Goal: Information Seeking & Learning: Learn about a topic

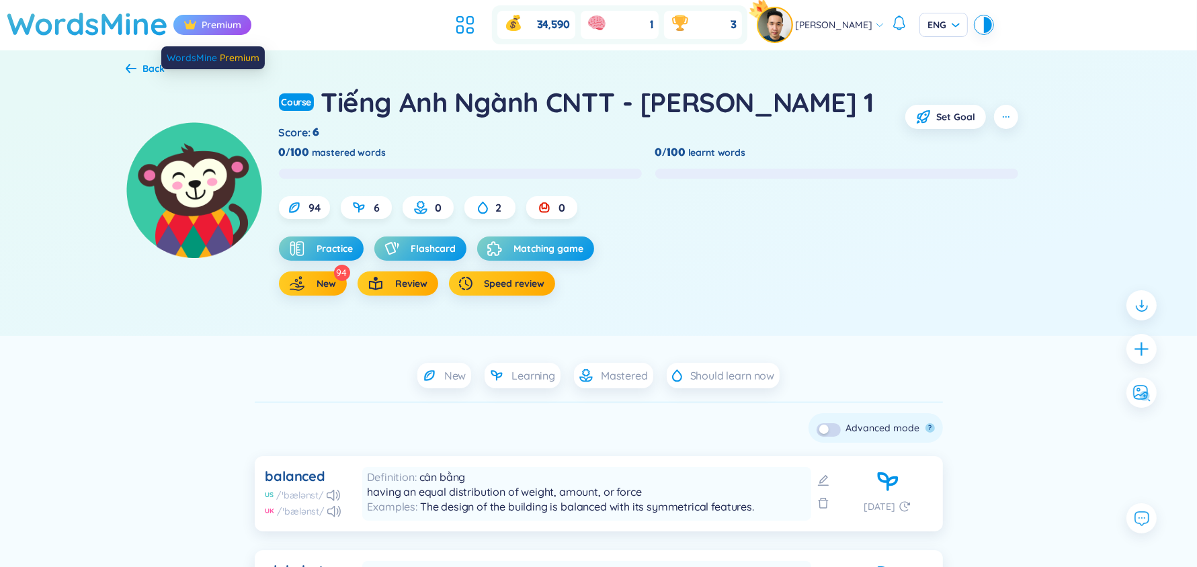
click at [219, 26] on div "Premium" at bounding box center [212, 25] width 78 height 20
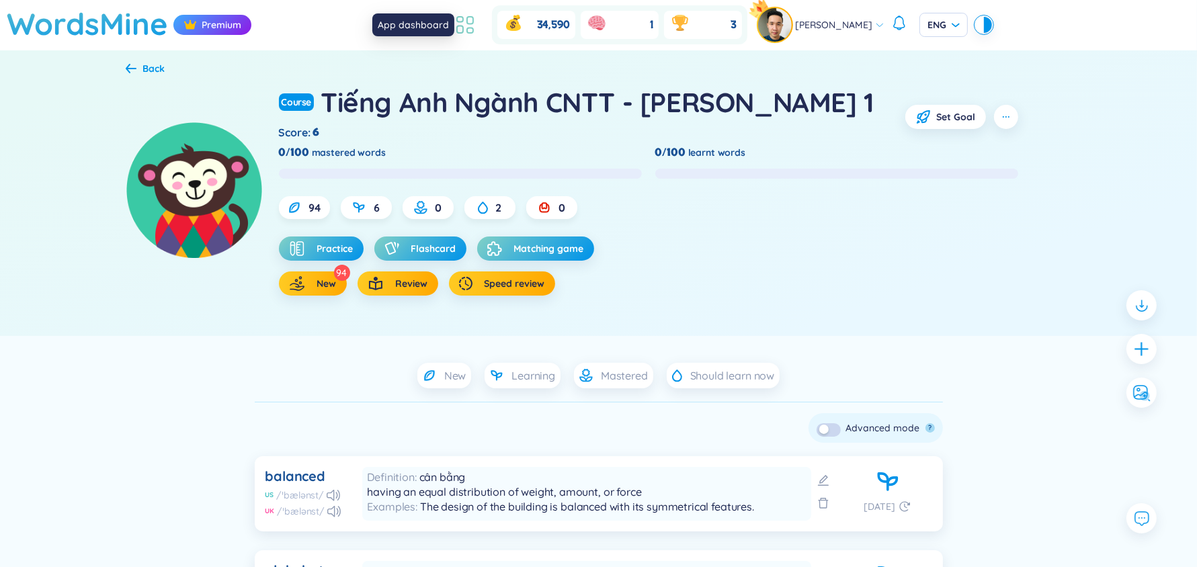
click at [477, 34] on icon at bounding box center [465, 25] width 24 height 24
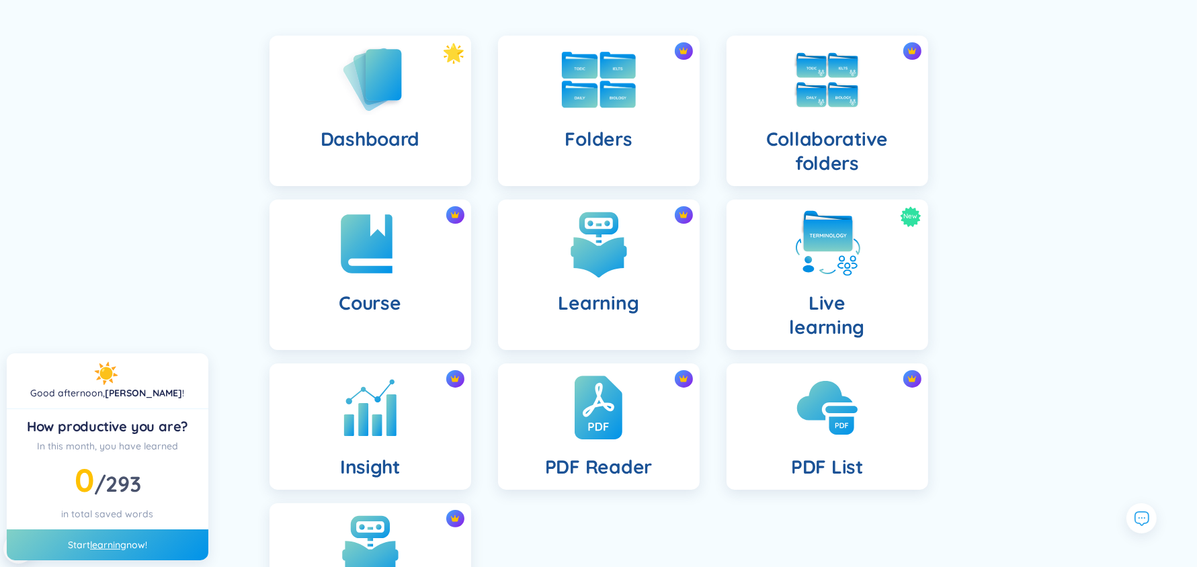
scroll to position [147, 0]
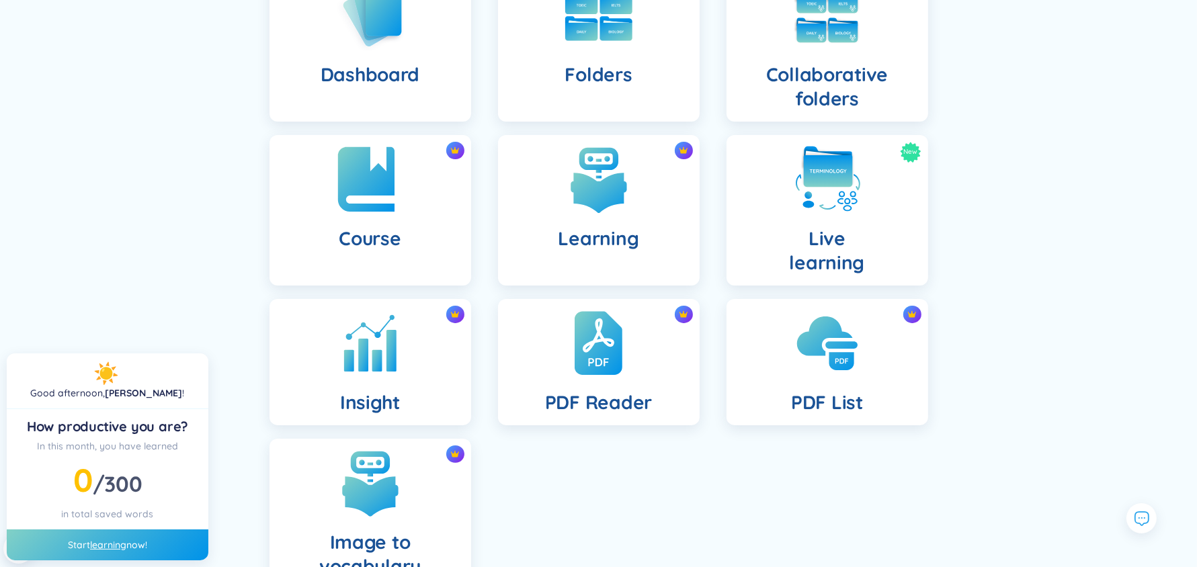
click at [375, 194] on img at bounding box center [370, 180] width 74 height 74
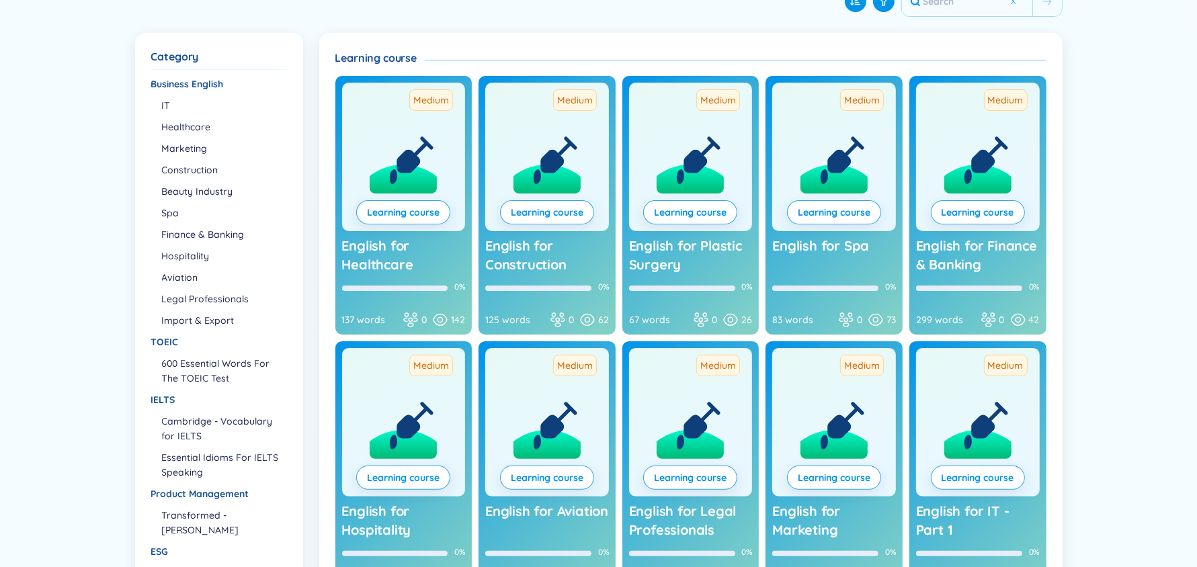
scroll to position [147, 0]
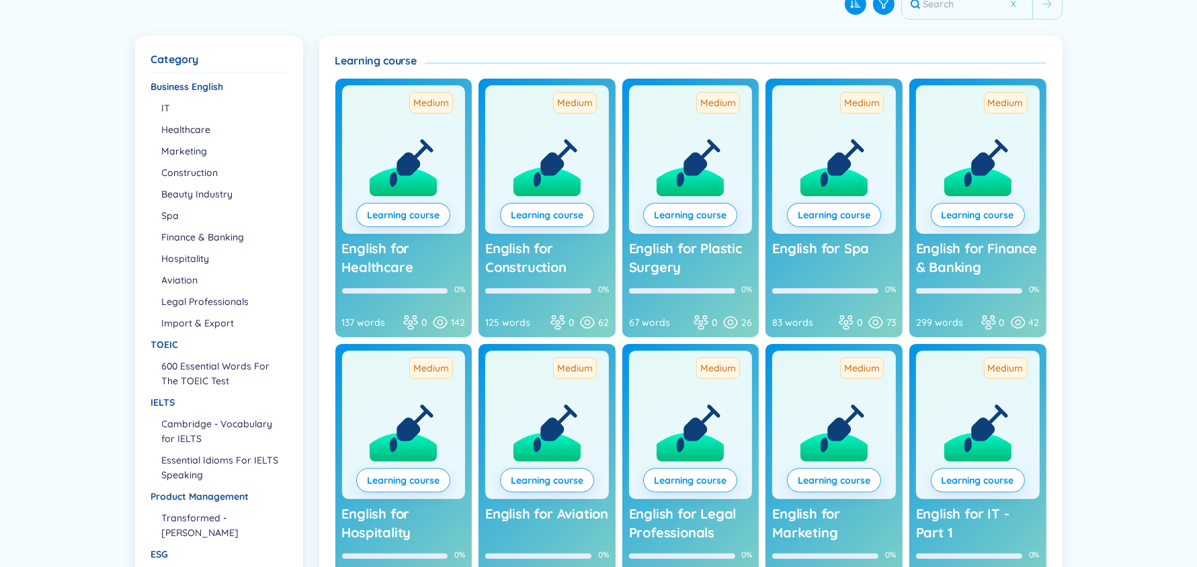
click at [159, 110] on ul "IT Healthcare Marketing Construction Beauty Industry Spa Finance & Banking Hosp…" at bounding box center [218, 216] width 134 height 230
click at [168, 106] on li "IT" at bounding box center [224, 108] width 124 height 15
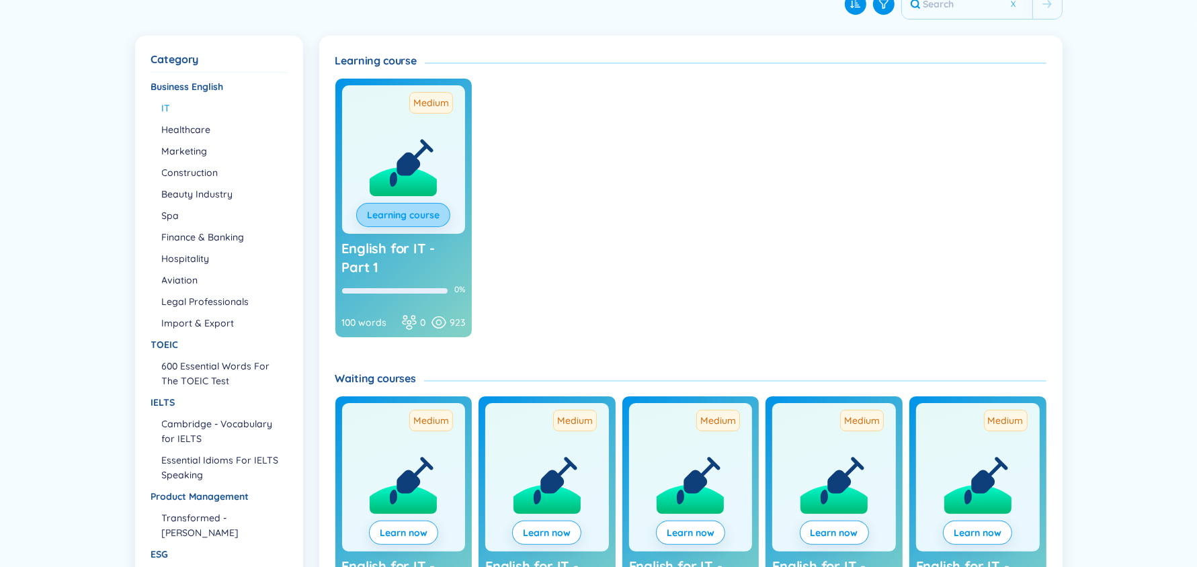
click at [425, 212] on link "Learning course" at bounding box center [403, 215] width 73 height 15
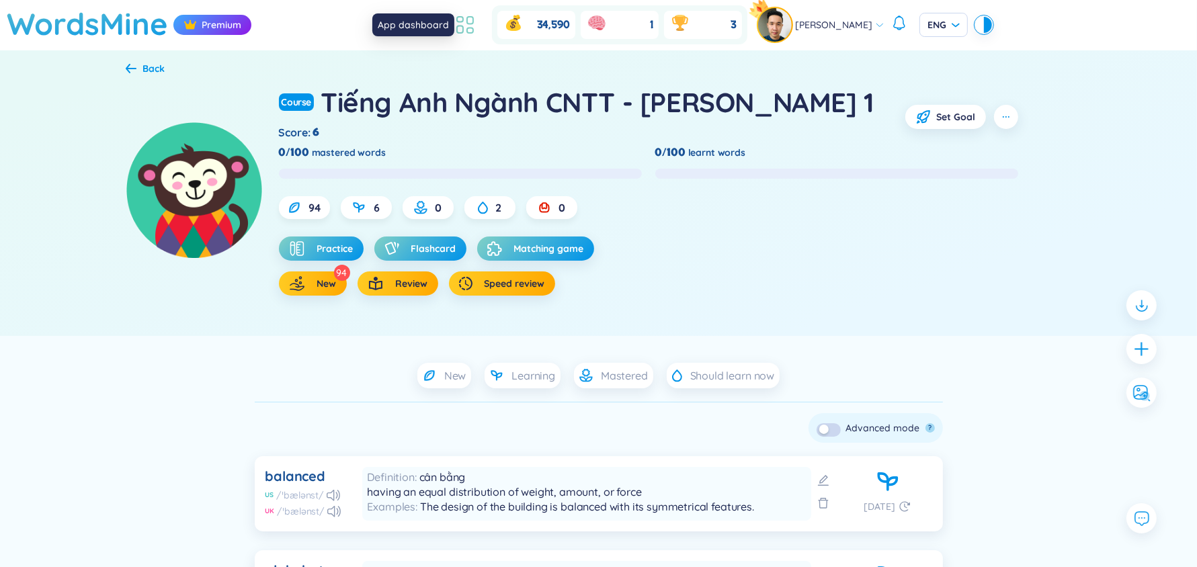
click at [477, 22] on icon at bounding box center [465, 25] width 24 height 24
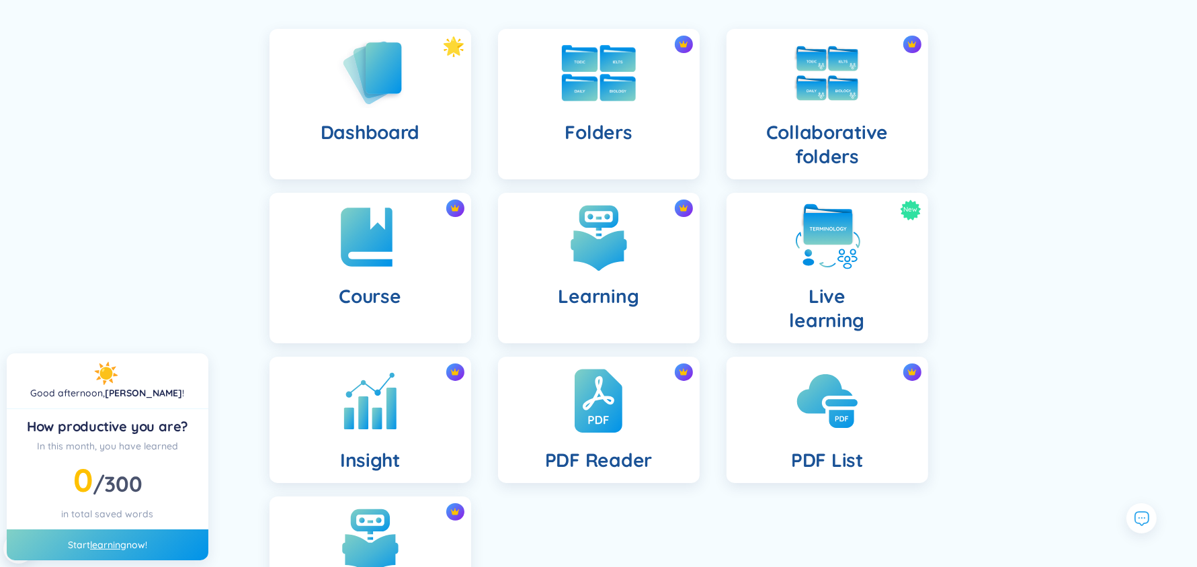
scroll to position [91, 0]
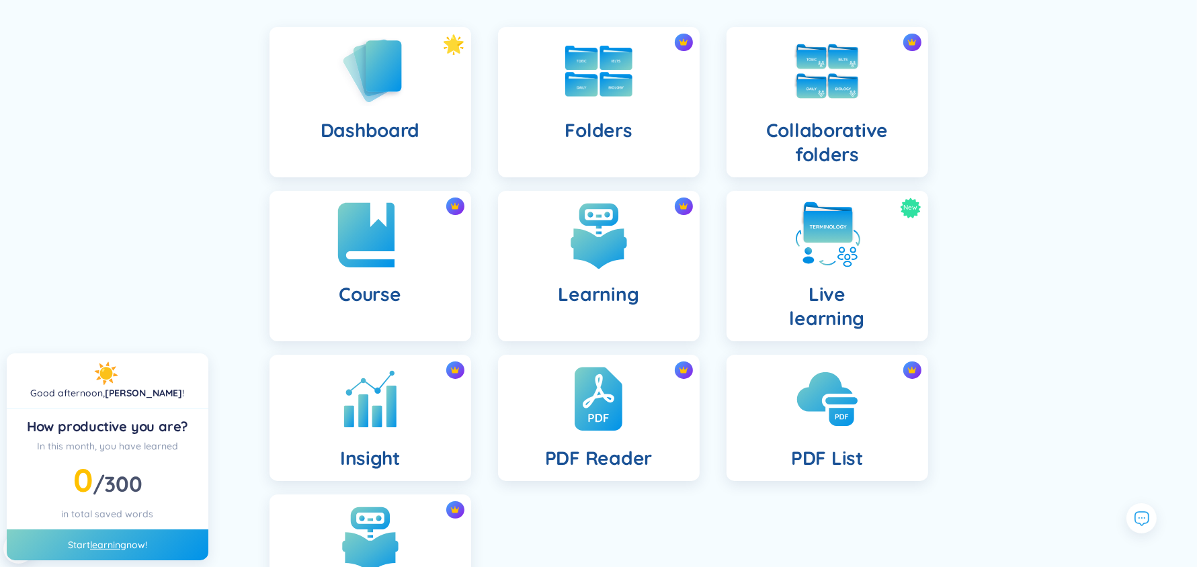
click at [339, 293] on h4 "Course" at bounding box center [370, 294] width 62 height 24
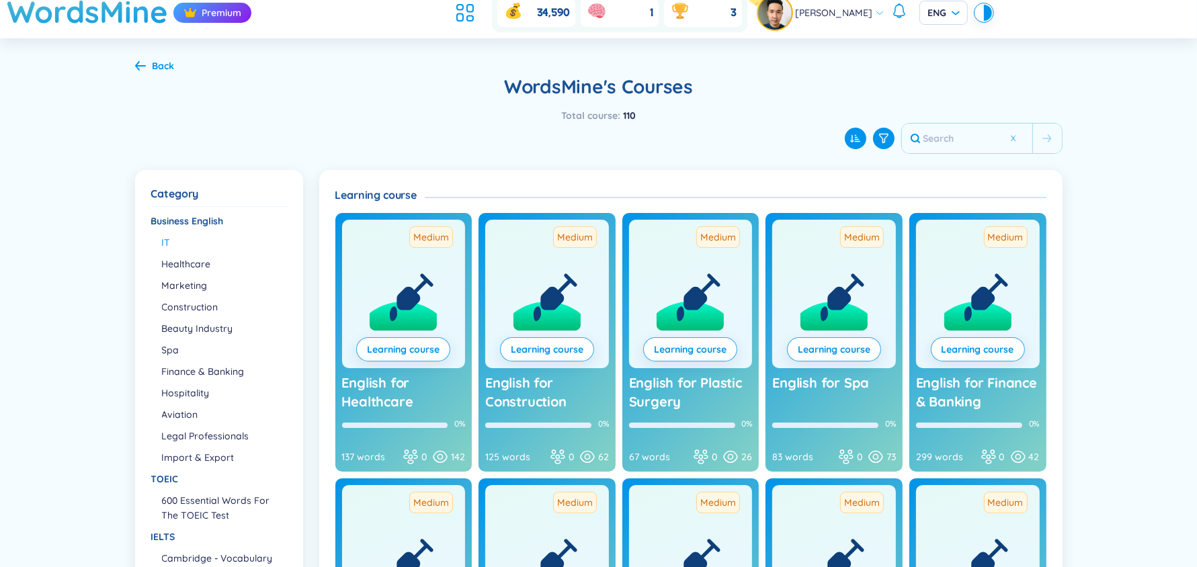
click at [172, 245] on li "IT" at bounding box center [224, 242] width 124 height 15
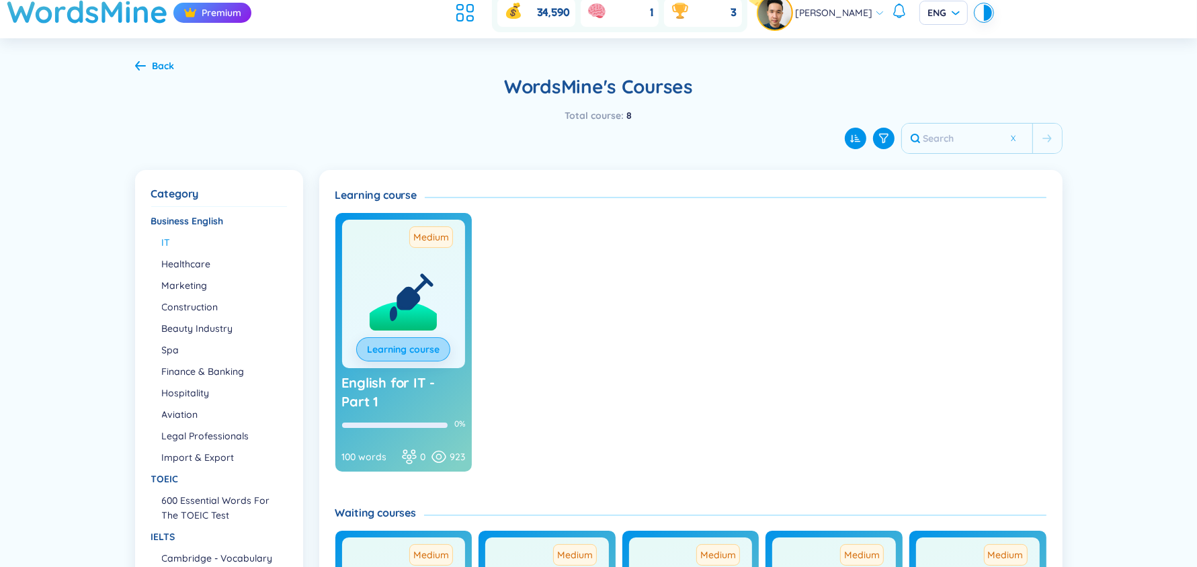
click at [424, 348] on link "Learning course" at bounding box center [403, 349] width 73 height 15
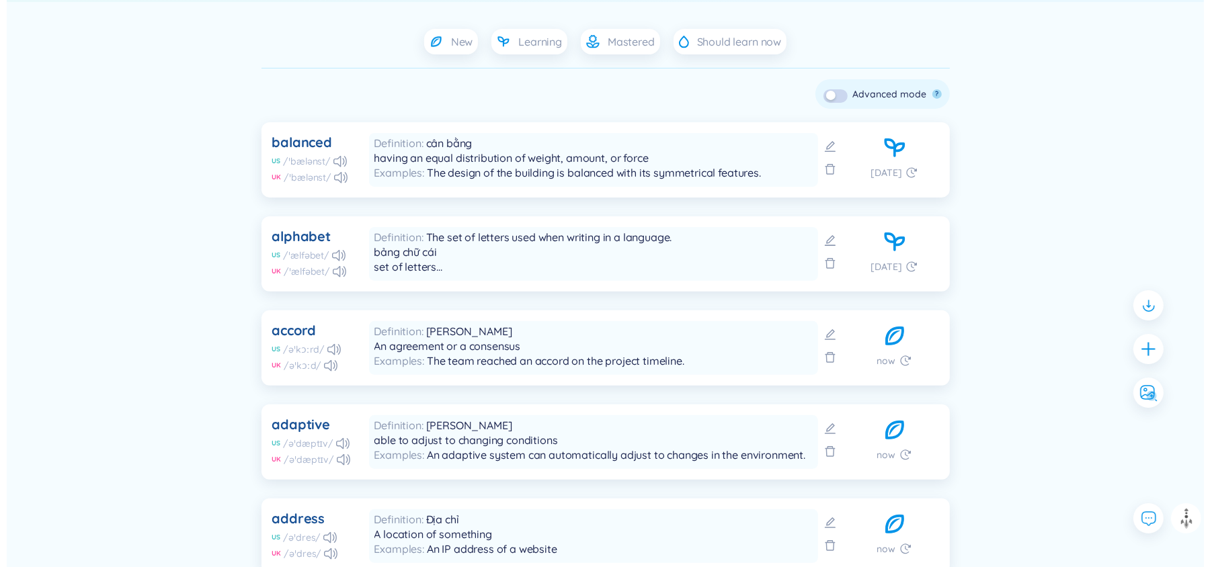
scroll to position [335, 0]
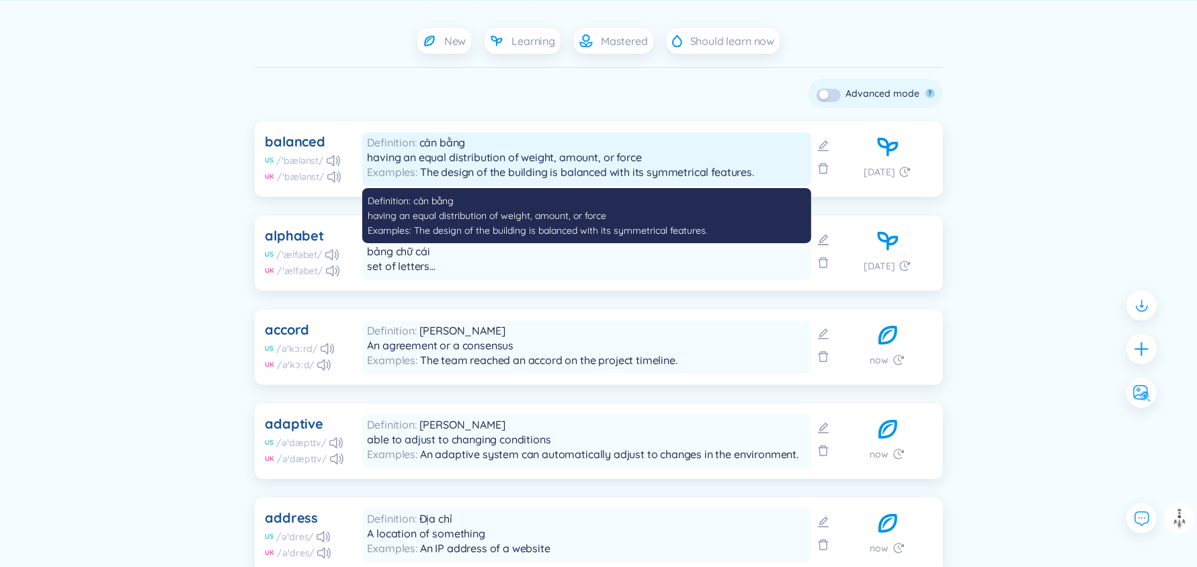
click at [481, 143] on div "Definition cân bằng having an equal distribution of weight, amount, or force" at bounding box center [587, 150] width 438 height 30
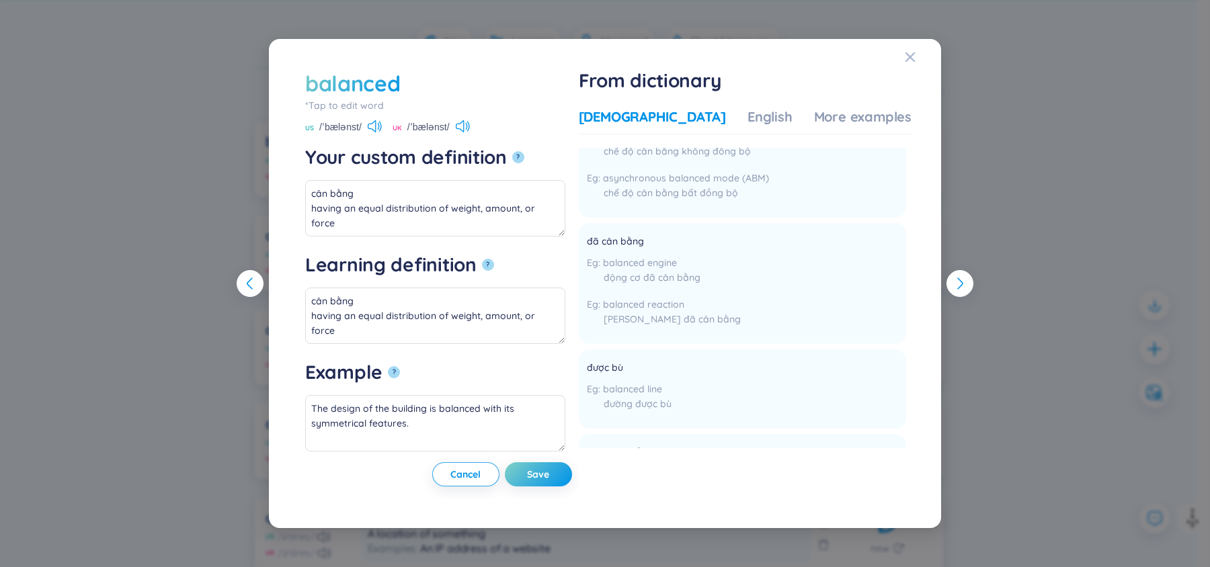
scroll to position [397, 0]
click at [814, 116] on div "More examples" at bounding box center [862, 117] width 97 height 19
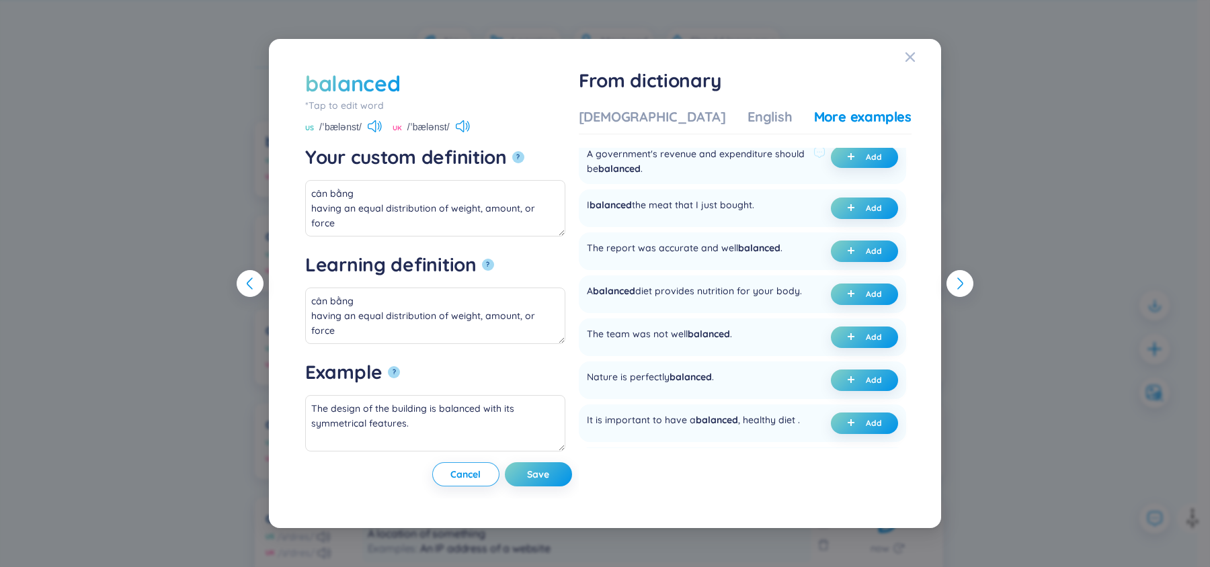
scroll to position [95, 0]
click at [899, 54] on div "balanced *Tap to edit word balanced US /ˈbælənst/ UK /ˈbælənst/ Your custom def…" at bounding box center [605, 284] width 672 height 490
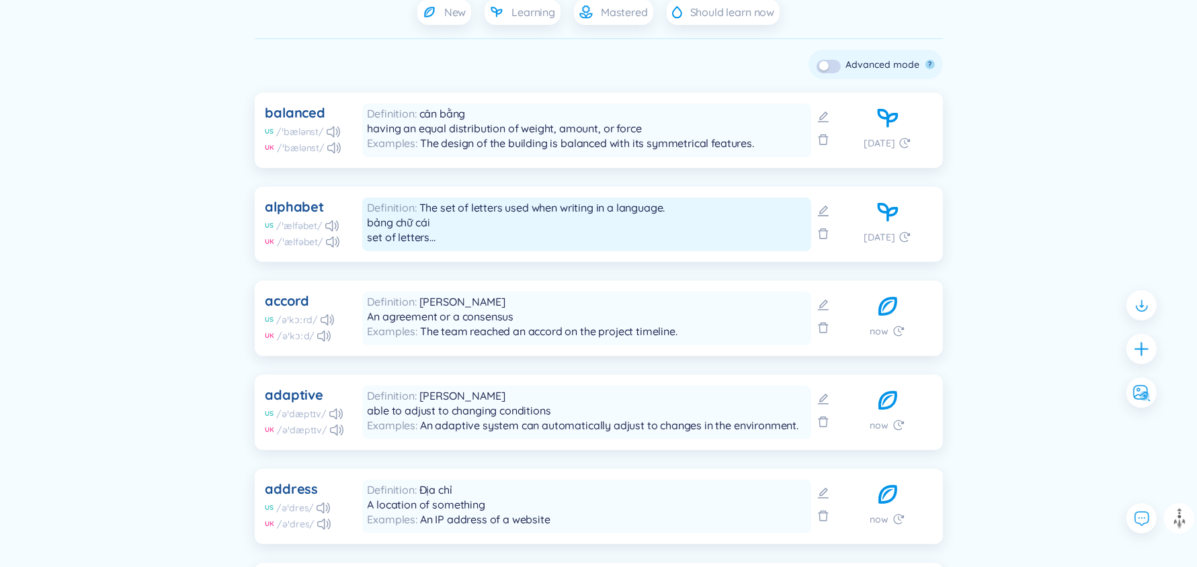
scroll to position [366, 0]
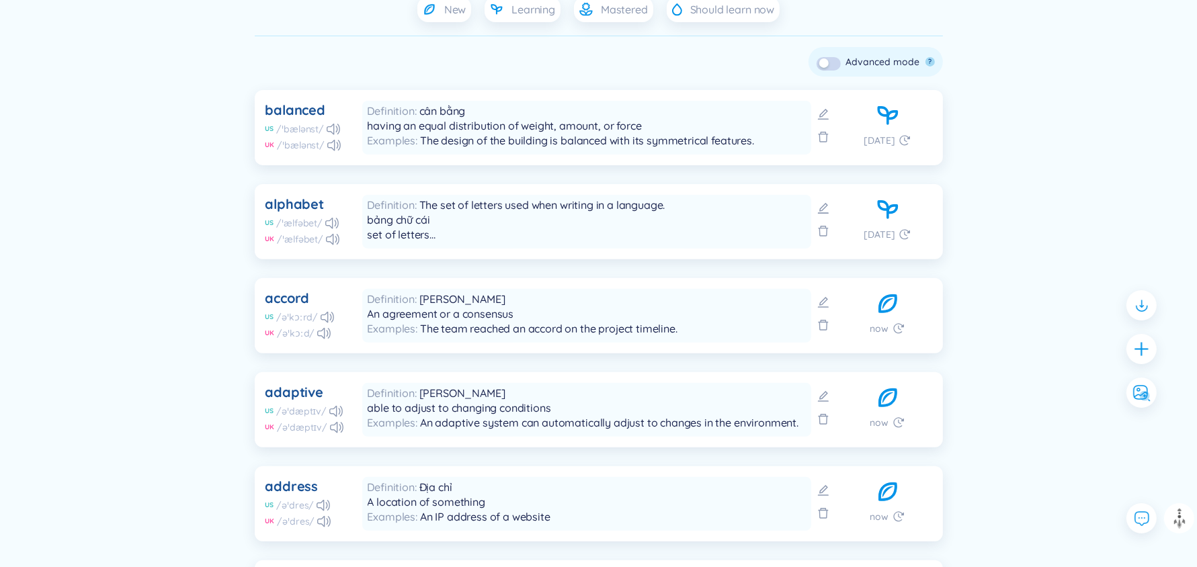
click at [835, 112] on div at bounding box center [823, 128] width 24 height 46
click at [820, 112] on icon at bounding box center [823, 114] width 13 height 13
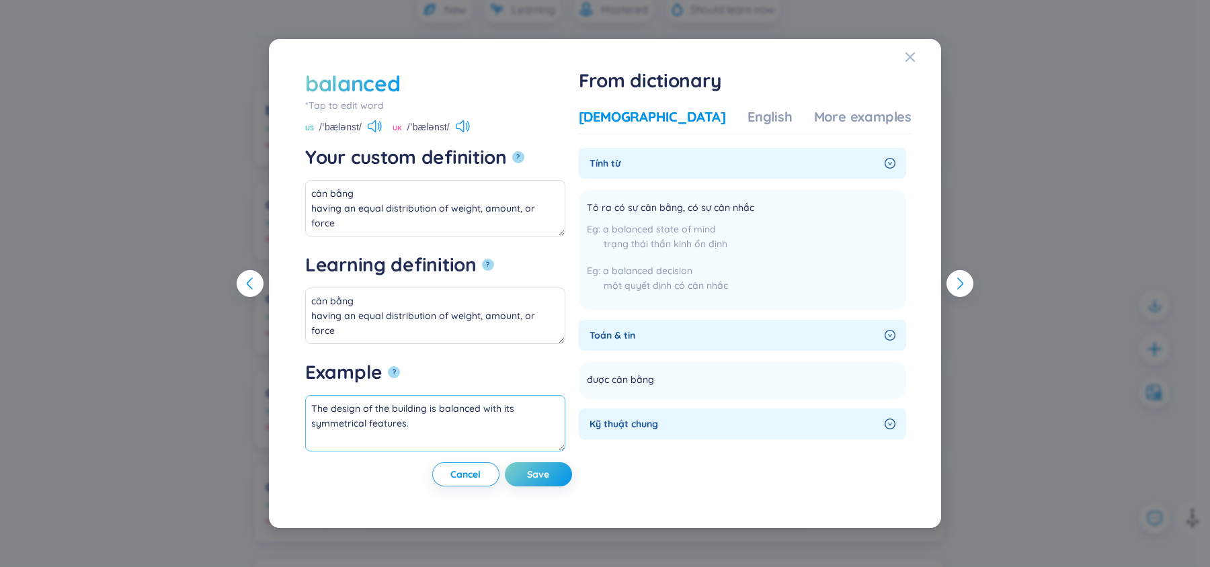
click at [400, 424] on textarea "The design of the building is balanced with its symmetrical features." at bounding box center [435, 423] width 260 height 56
click at [814, 114] on div "More examples" at bounding box center [862, 117] width 97 height 19
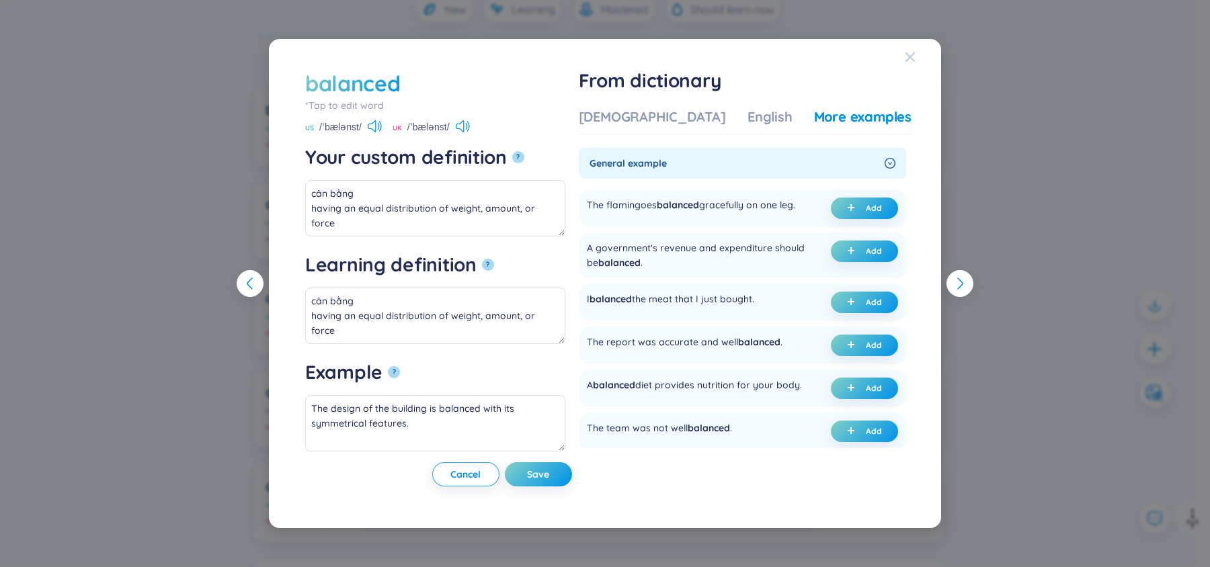
click at [920, 54] on span "Close" at bounding box center [923, 57] width 36 height 36
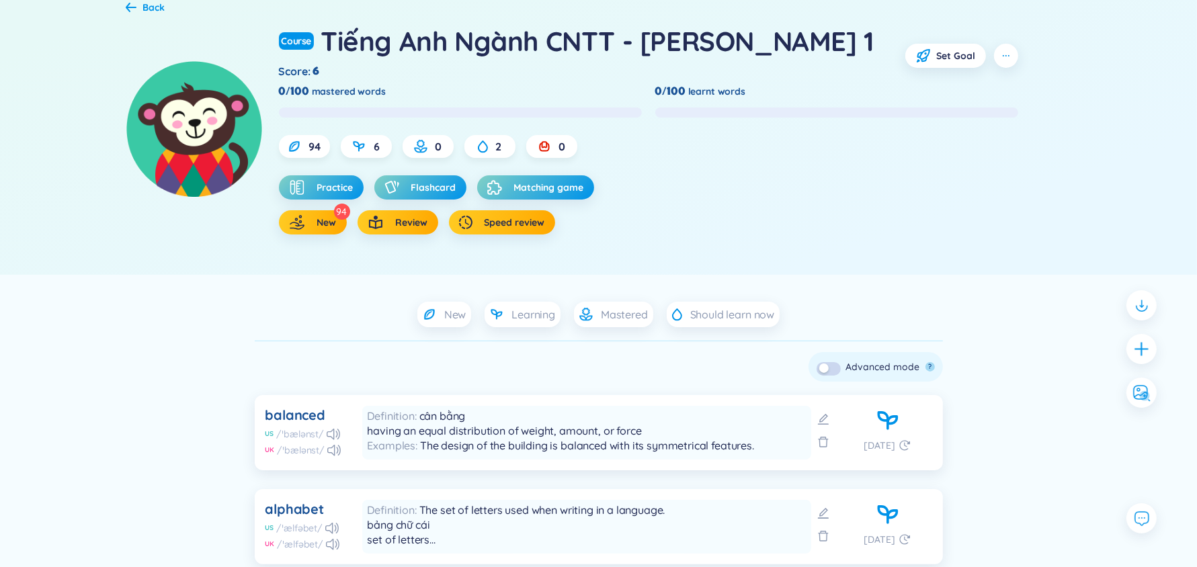
scroll to position [0, 0]
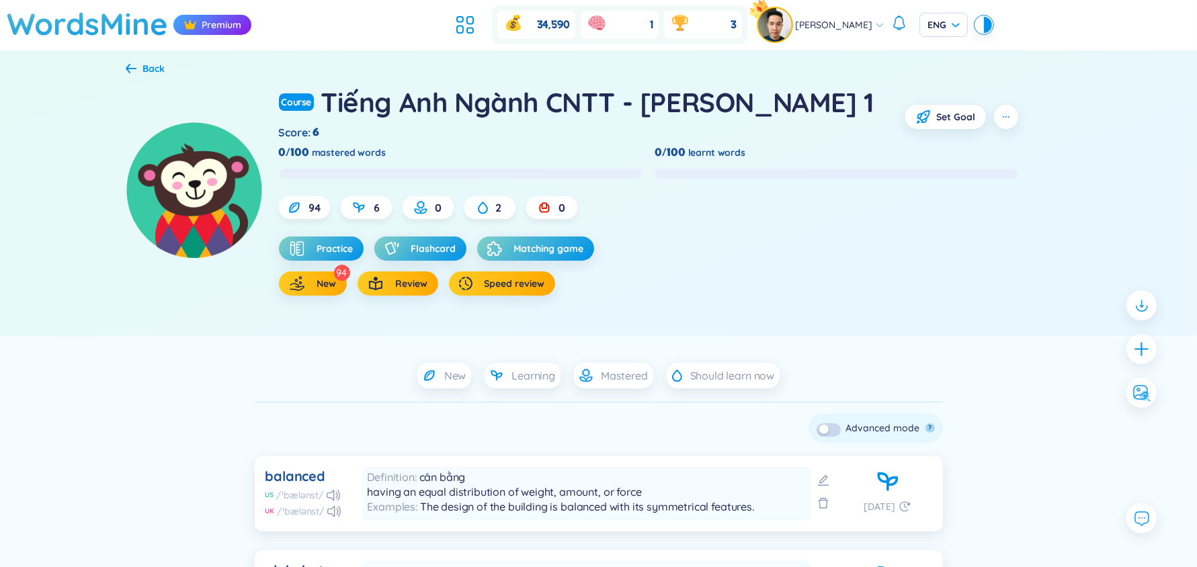
click at [148, 68] on div "Back" at bounding box center [154, 68] width 22 height 15
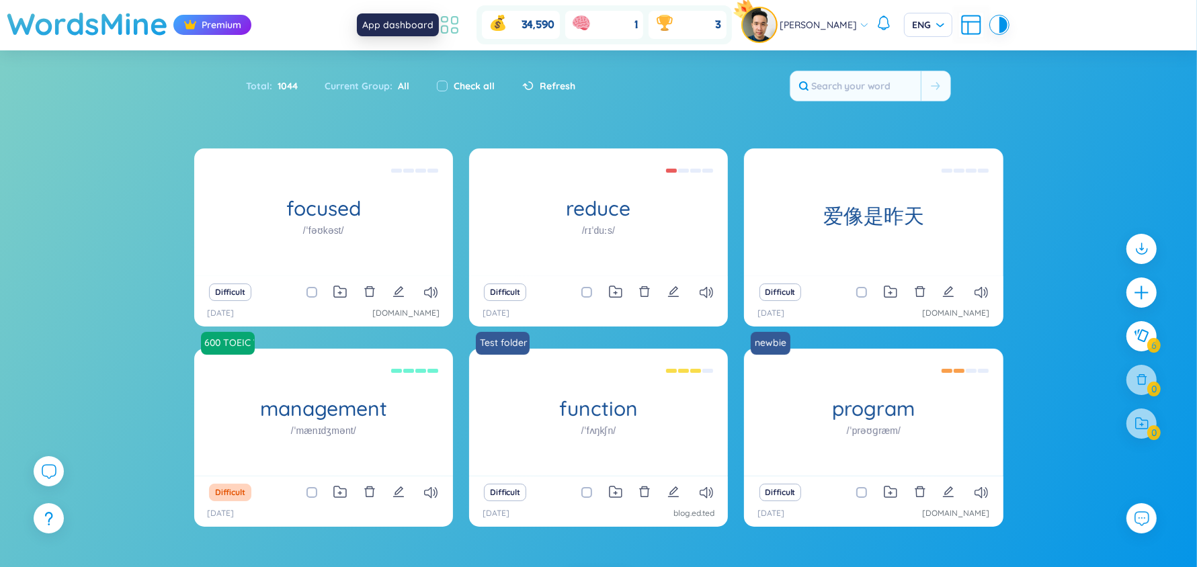
click at [461, 34] on icon at bounding box center [450, 25] width 24 height 24
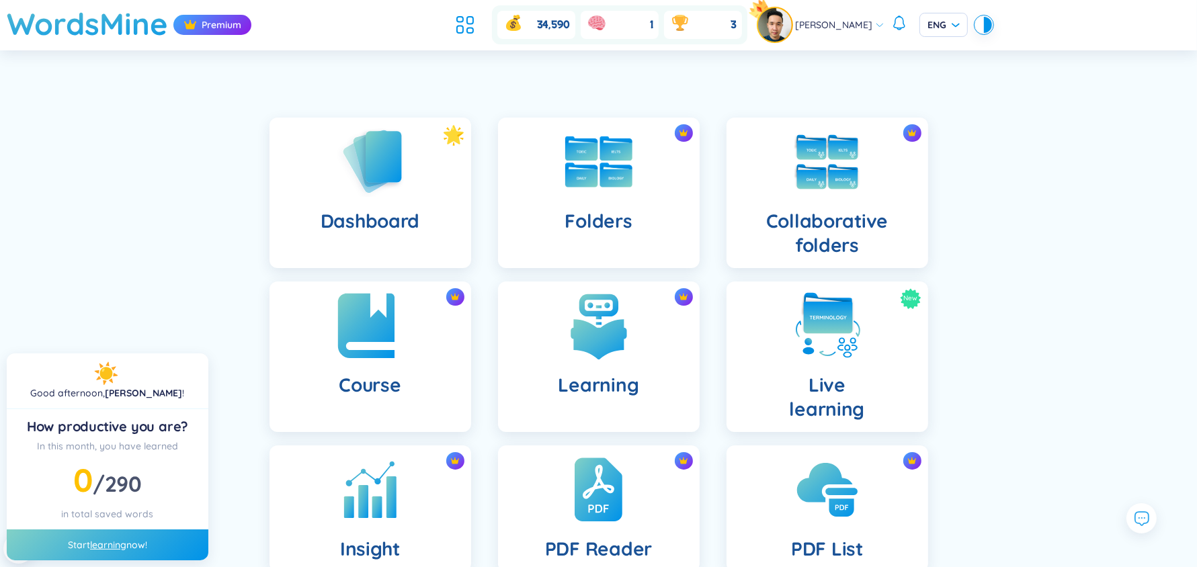
click at [435, 372] on div "Course" at bounding box center [371, 357] width 202 height 151
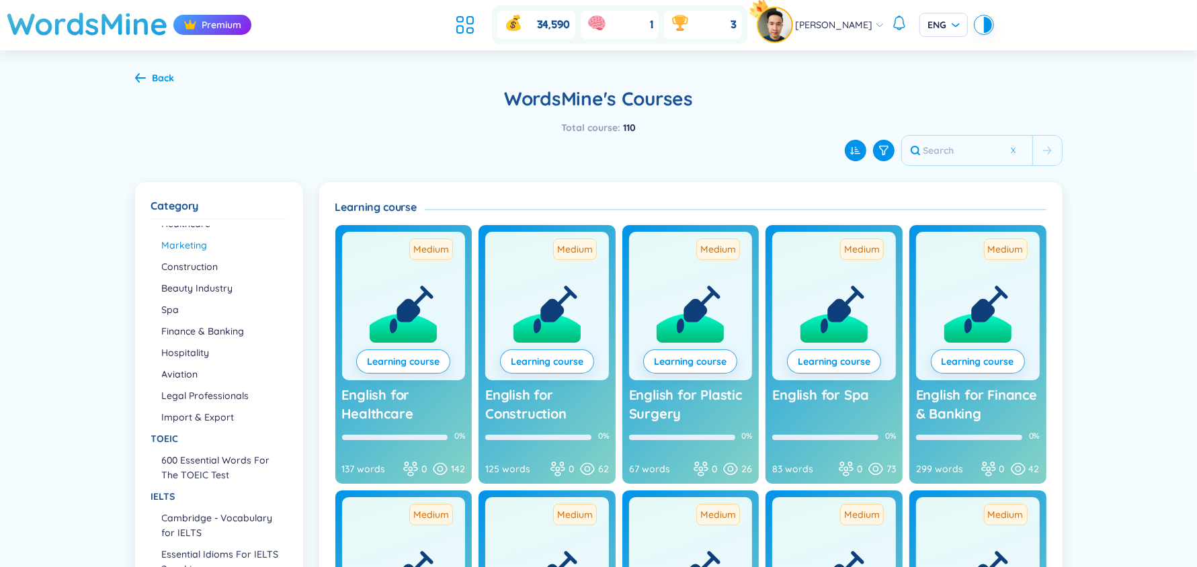
scroll to position [52, 0]
click at [418, 363] on link "Learning course" at bounding box center [403, 361] width 73 height 15
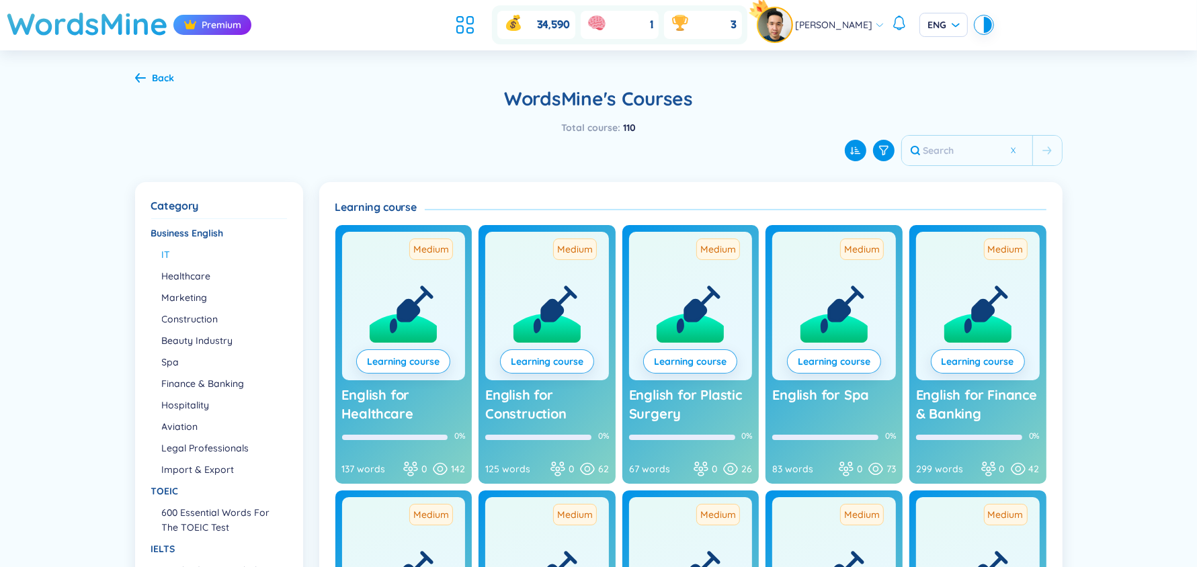
click at [163, 258] on li "IT" at bounding box center [224, 254] width 124 height 15
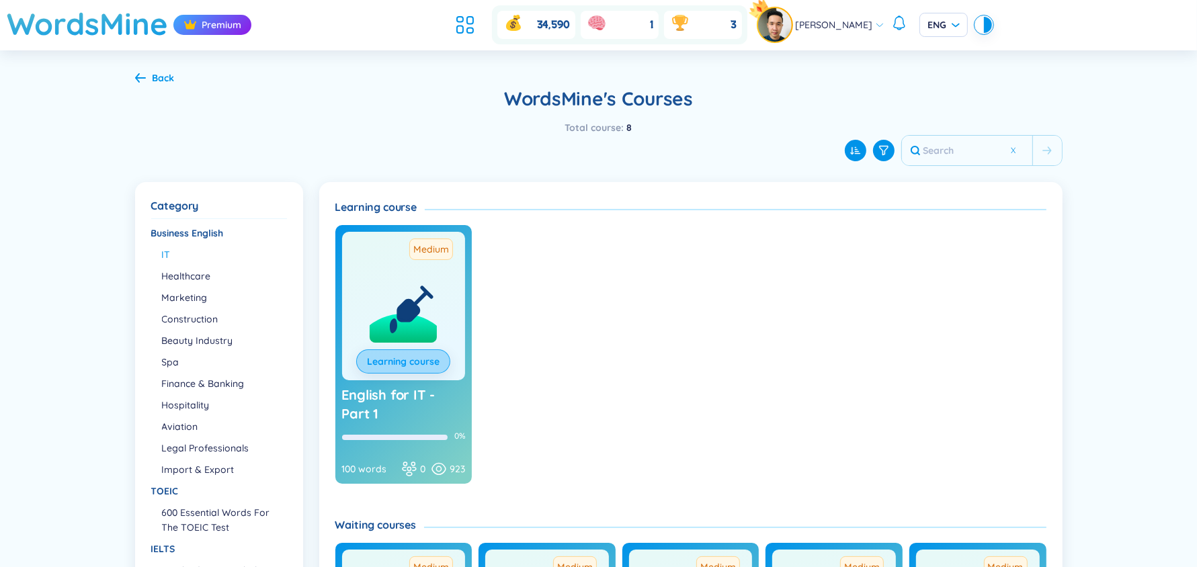
click at [436, 354] on link "Learning course" at bounding box center [403, 361] width 73 height 15
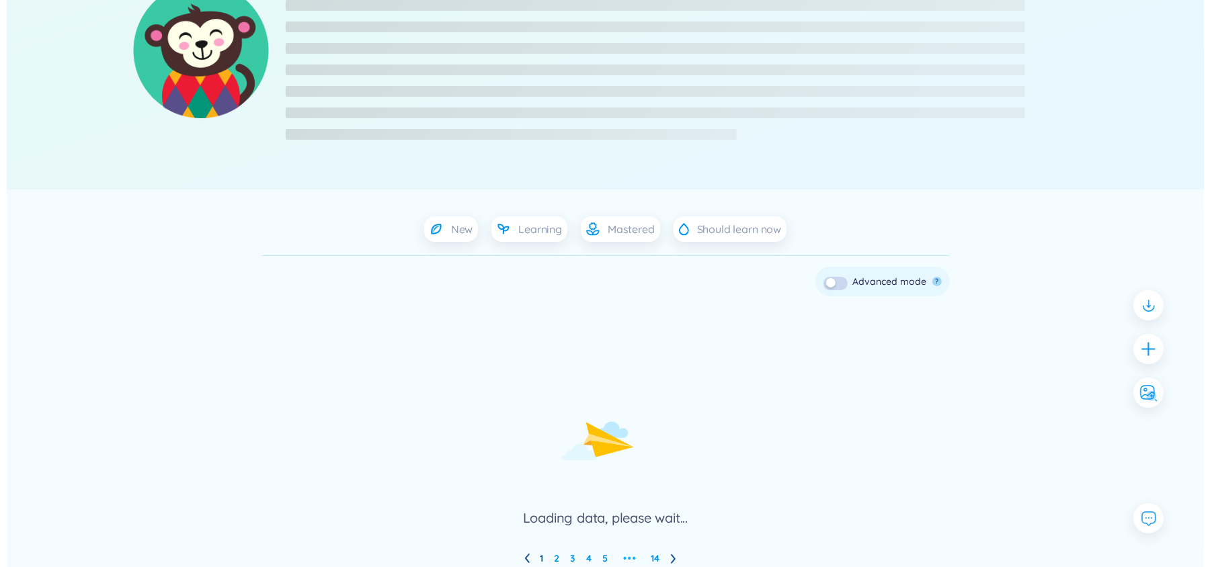
scroll to position [140, 0]
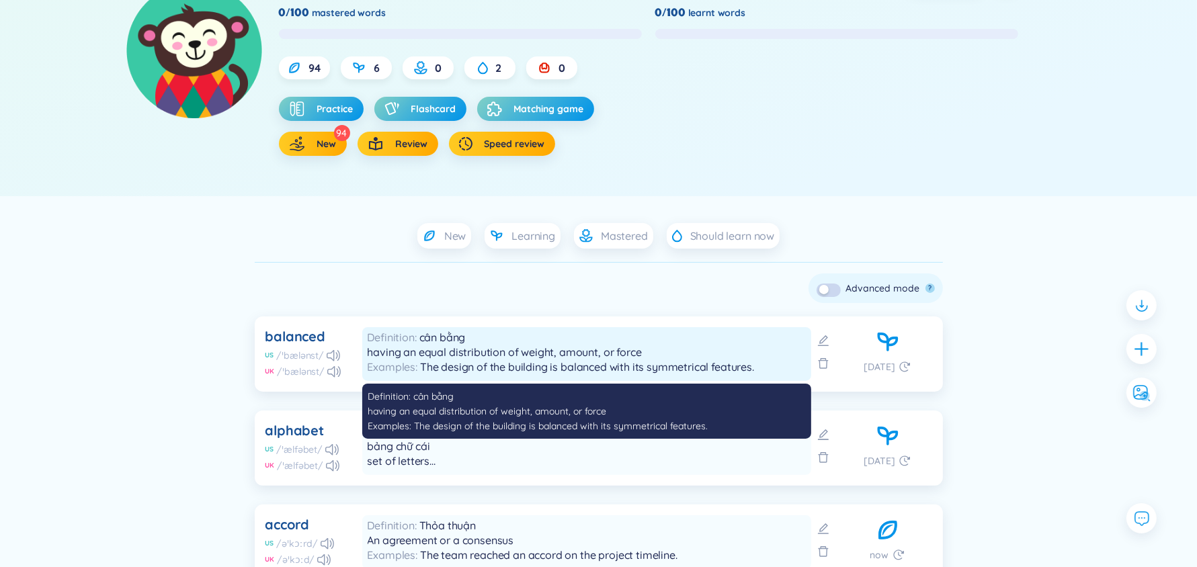
click at [512, 335] on div "Definition cân bằng having an equal distribution of weight, amount, or force" at bounding box center [587, 345] width 438 height 30
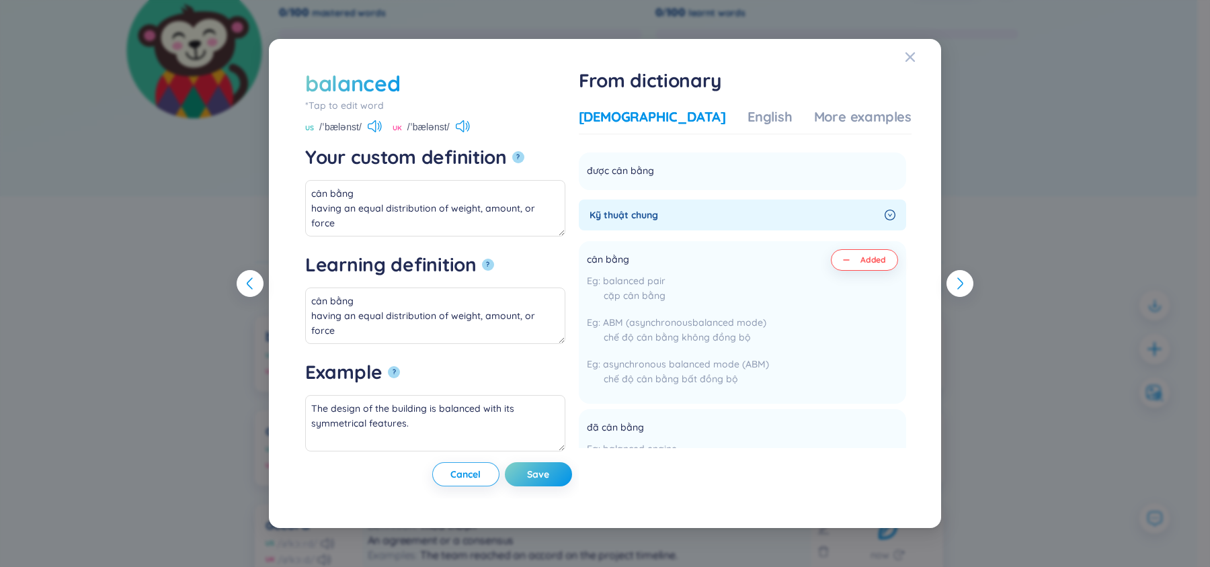
scroll to position [210, 0]
click at [844, 114] on div "More examples" at bounding box center [862, 117] width 97 height 19
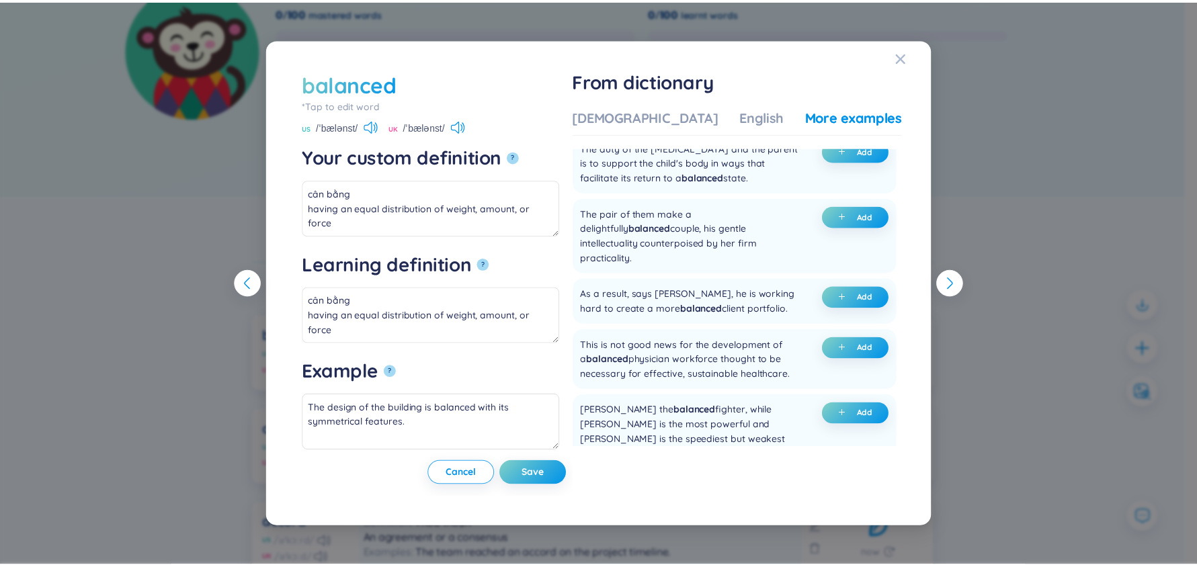
scroll to position [678, 0]
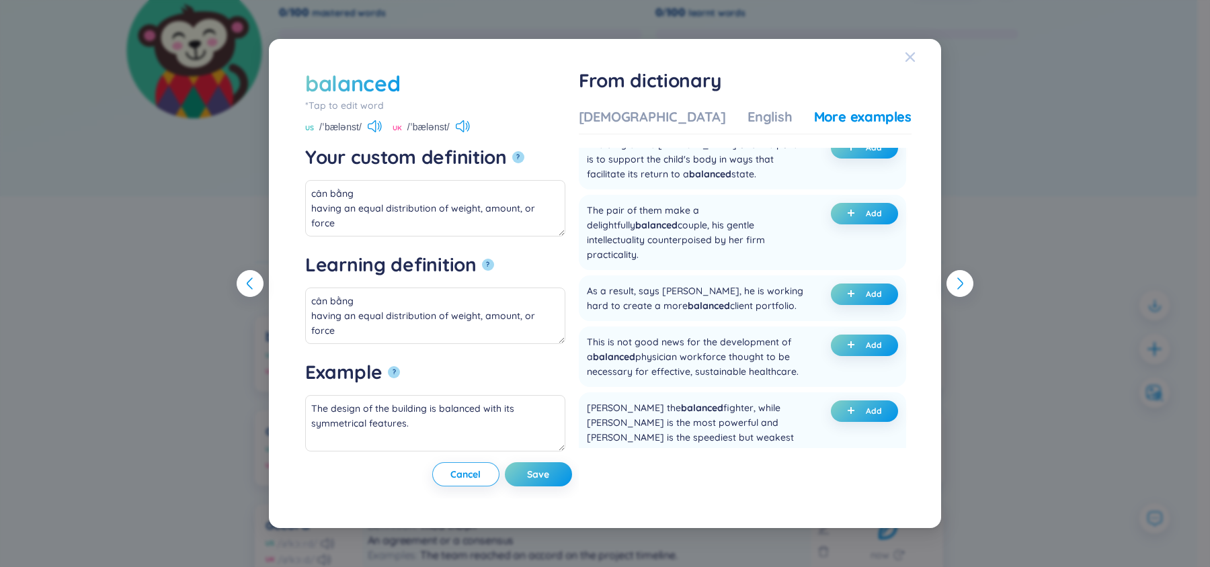
click at [918, 52] on span "Close" at bounding box center [923, 57] width 36 height 36
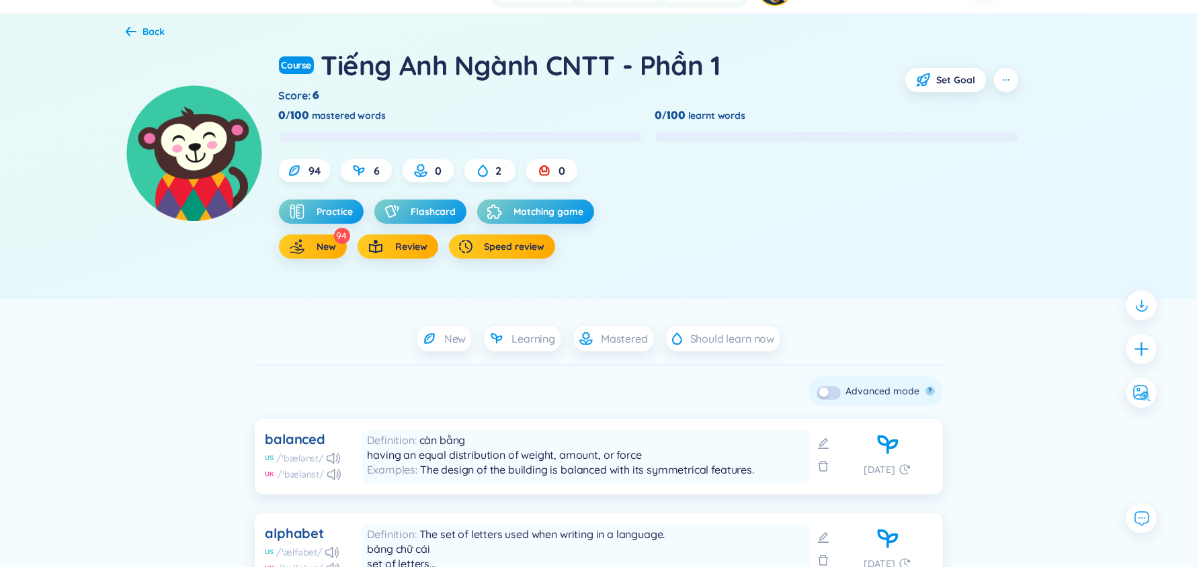
scroll to position [0, 0]
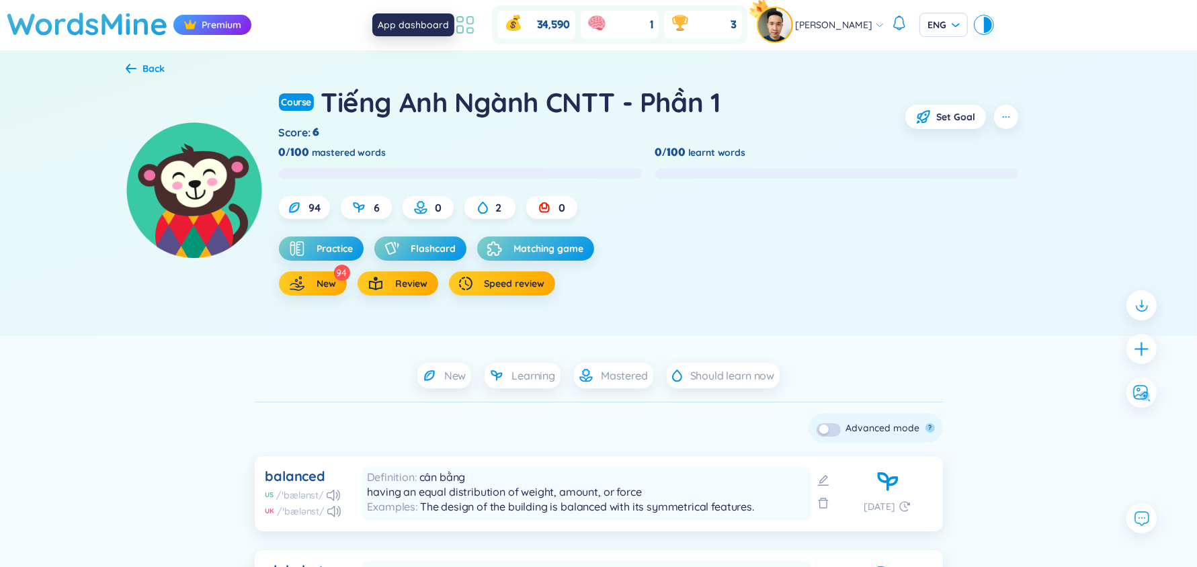
click at [470, 19] on icon at bounding box center [465, 25] width 24 height 24
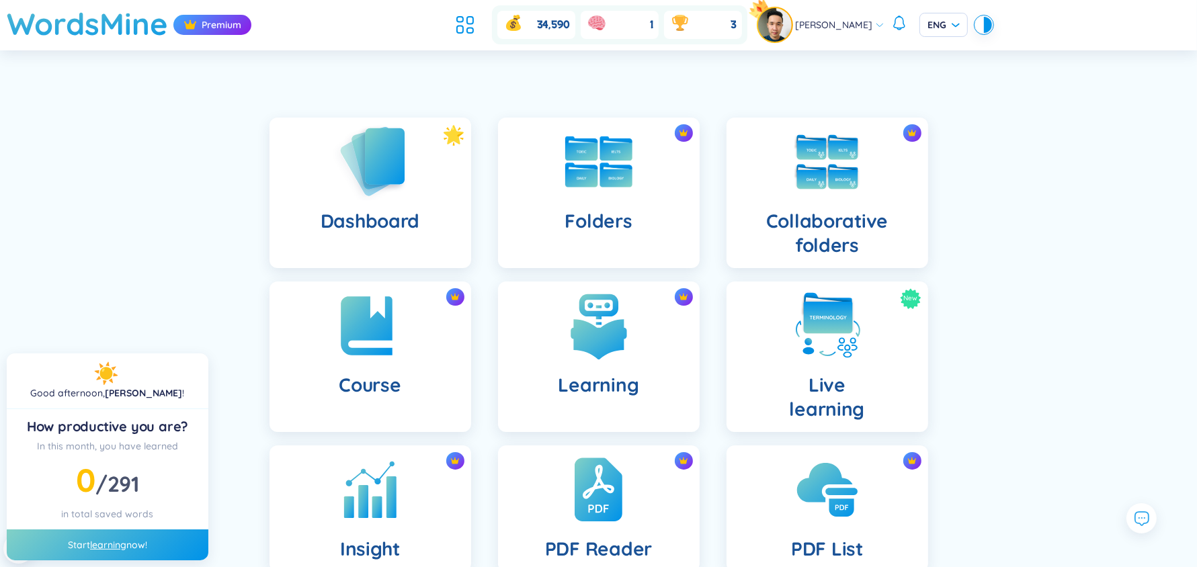
click at [398, 184] on img at bounding box center [370, 161] width 74 height 77
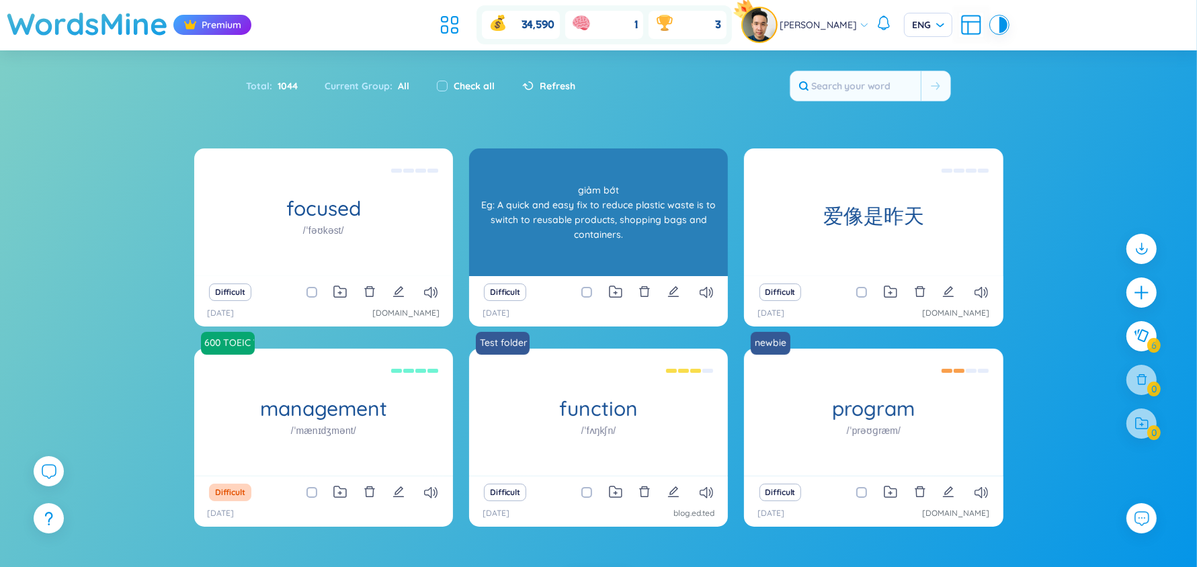
click at [671, 197] on div "giảm bớt Eg: A quick and easy fix to reduce plastic waste is to switch to reusa…" at bounding box center [598, 212] width 245 height 121
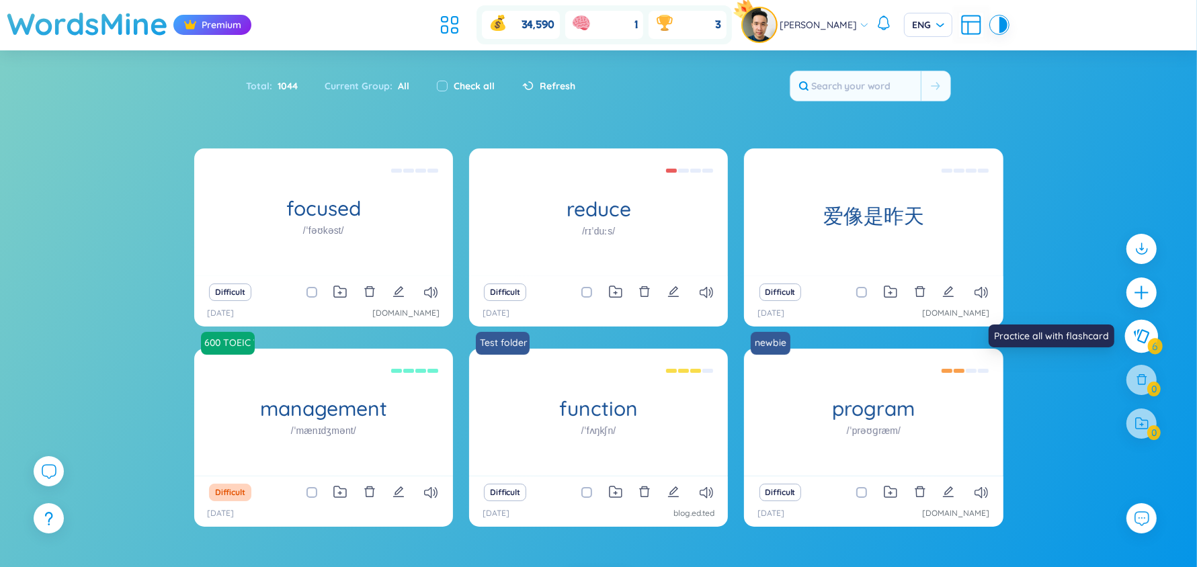
click at [1137, 336] on icon at bounding box center [1142, 336] width 16 height 15
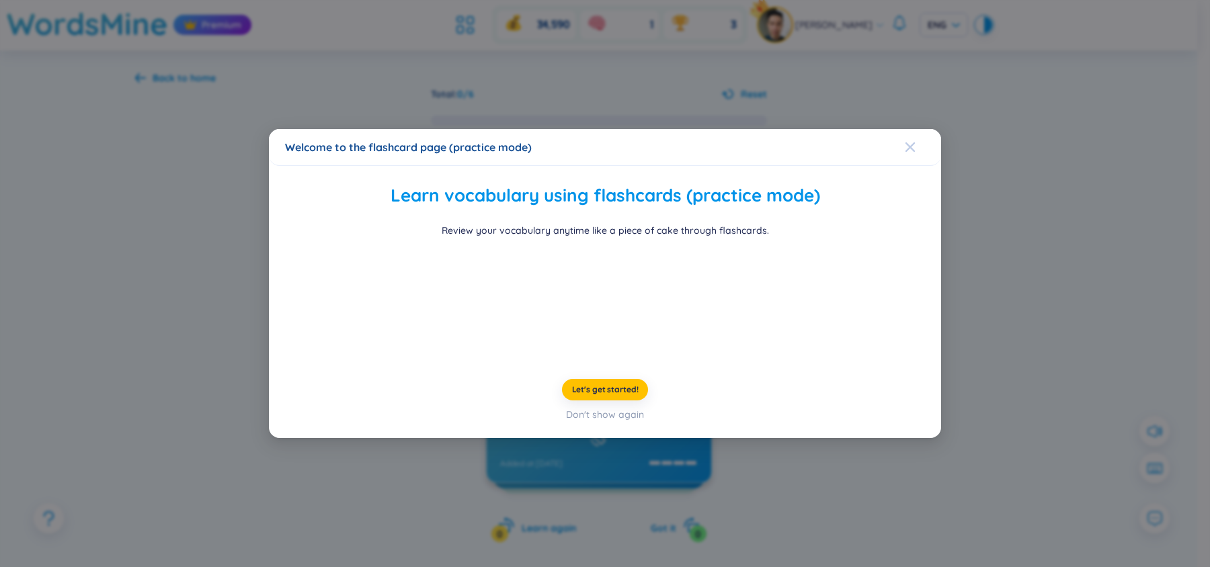
click at [918, 129] on span "Close" at bounding box center [923, 147] width 36 height 36
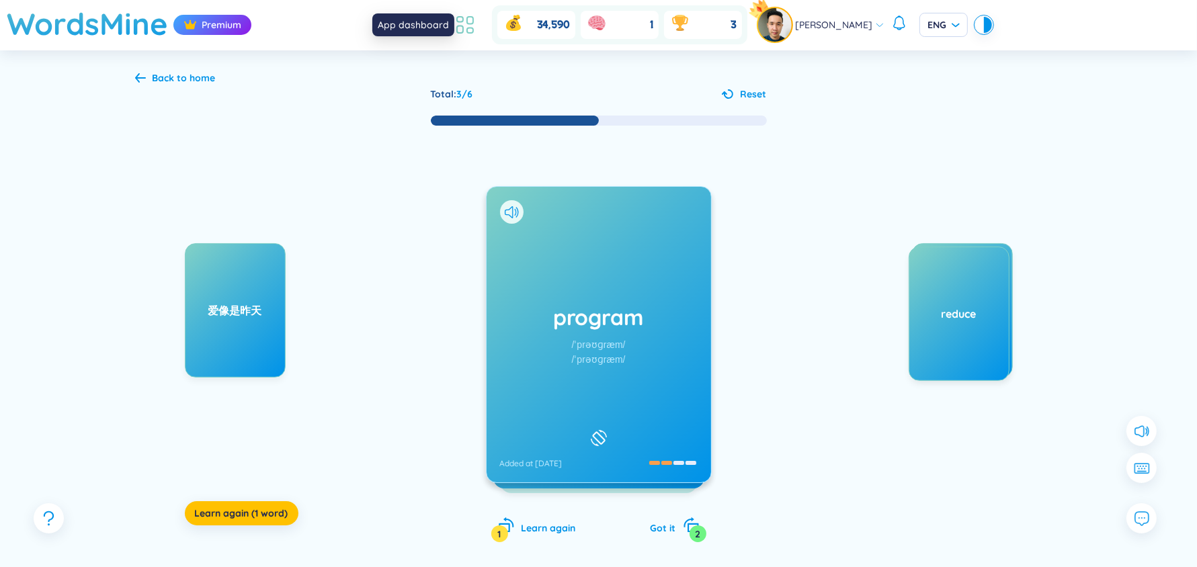
click at [463, 21] on icon at bounding box center [460, 19] width 6 height 5
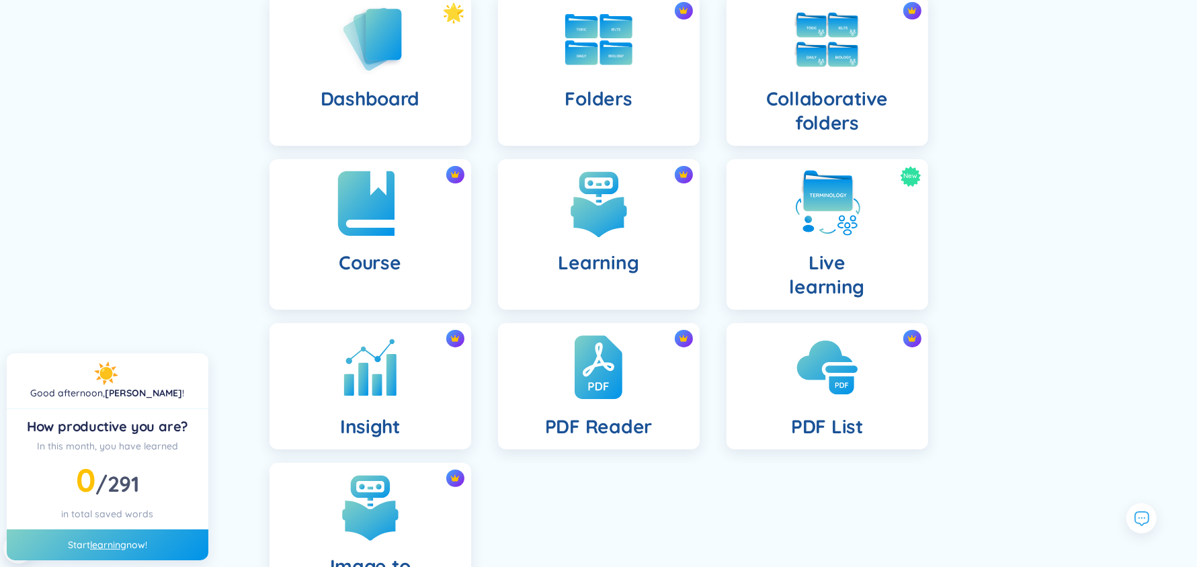
scroll to position [124, 0]
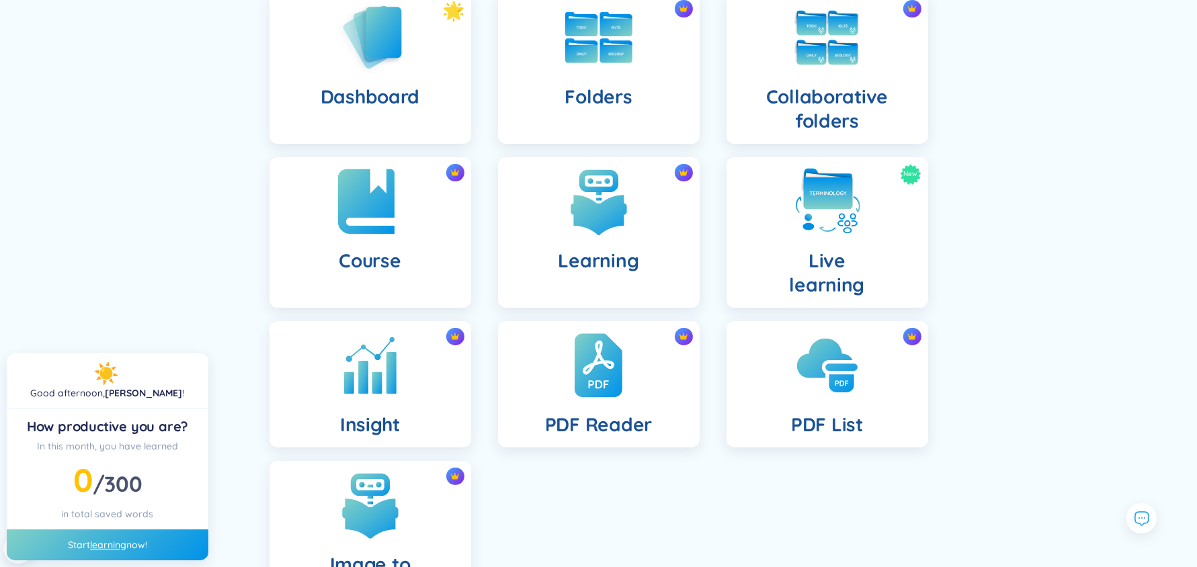
click at [366, 255] on h4 "Course" at bounding box center [370, 261] width 62 height 24
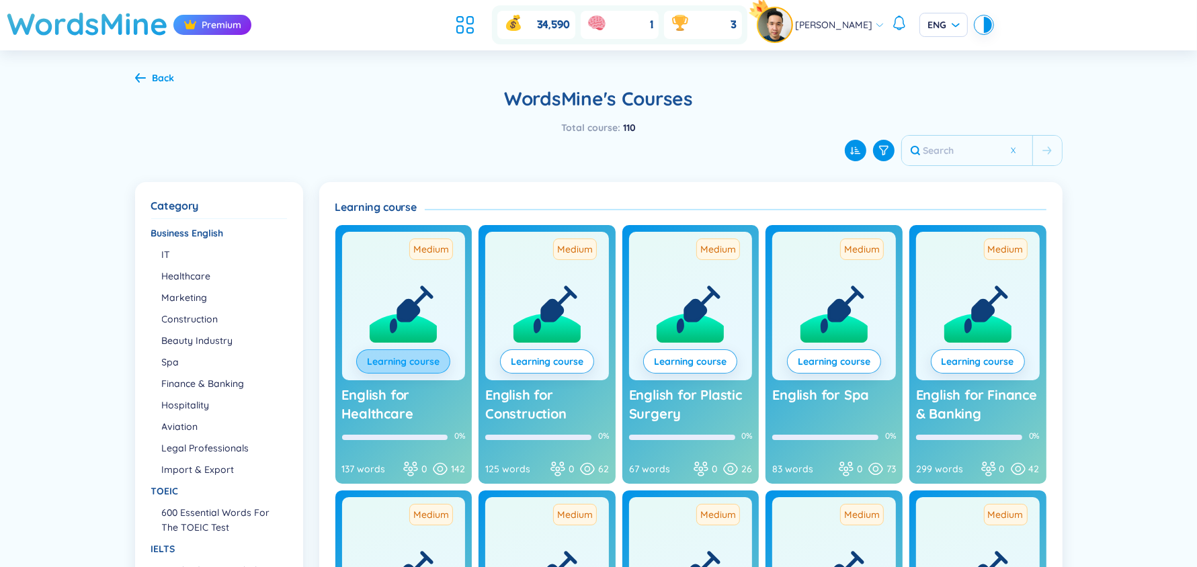
click at [409, 354] on link "Learning course" at bounding box center [403, 361] width 73 height 15
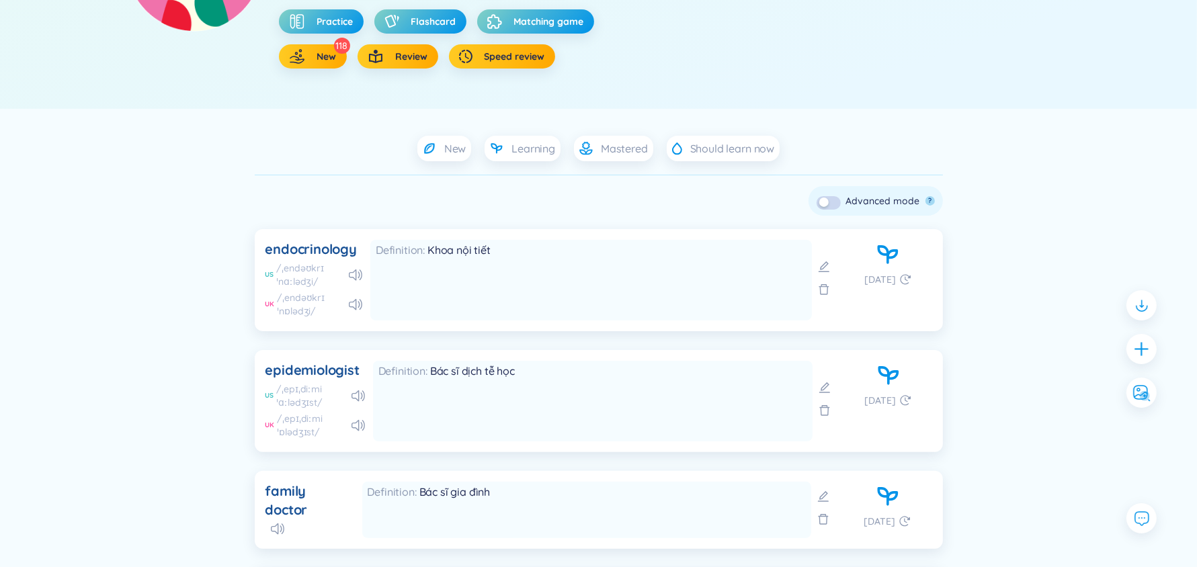
scroll to position [84, 0]
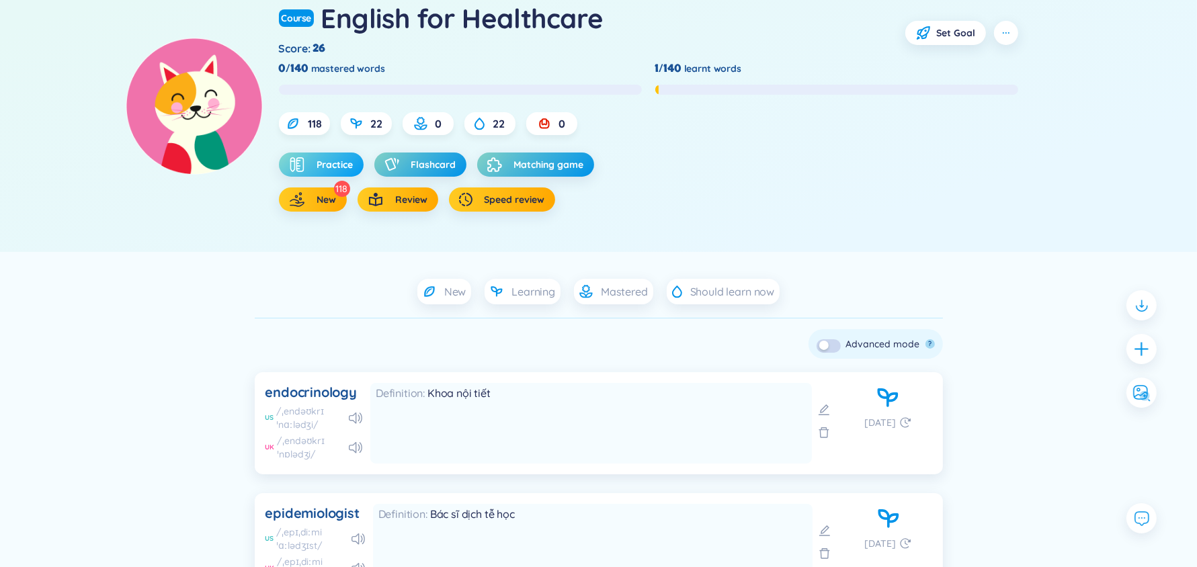
click at [342, 160] on span "Practice" at bounding box center [335, 164] width 36 height 13
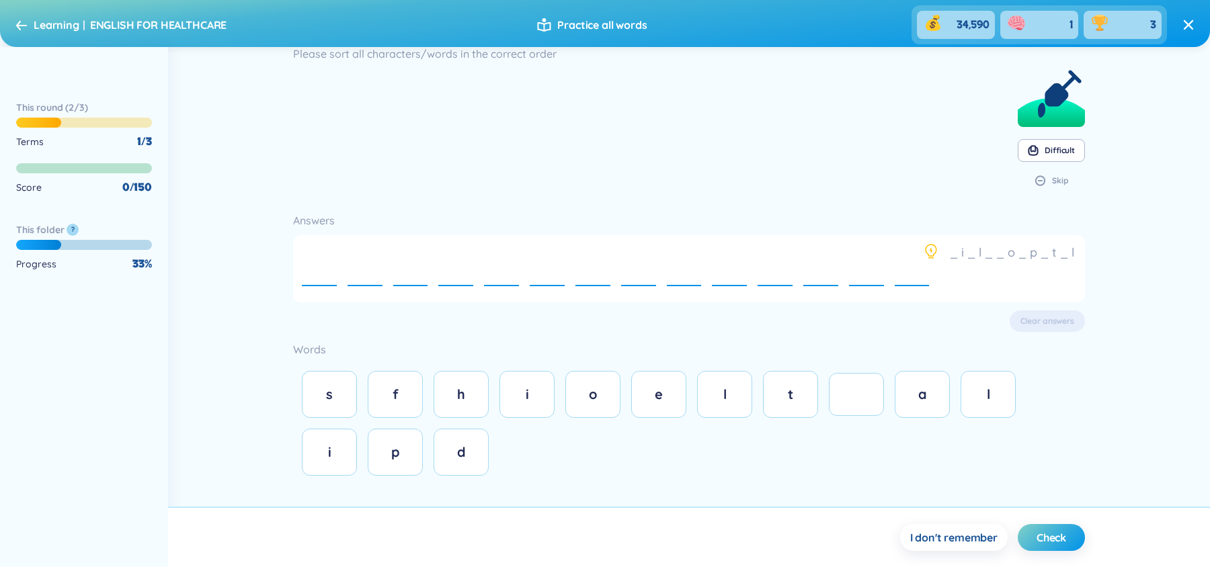
scroll to position [21, 0]
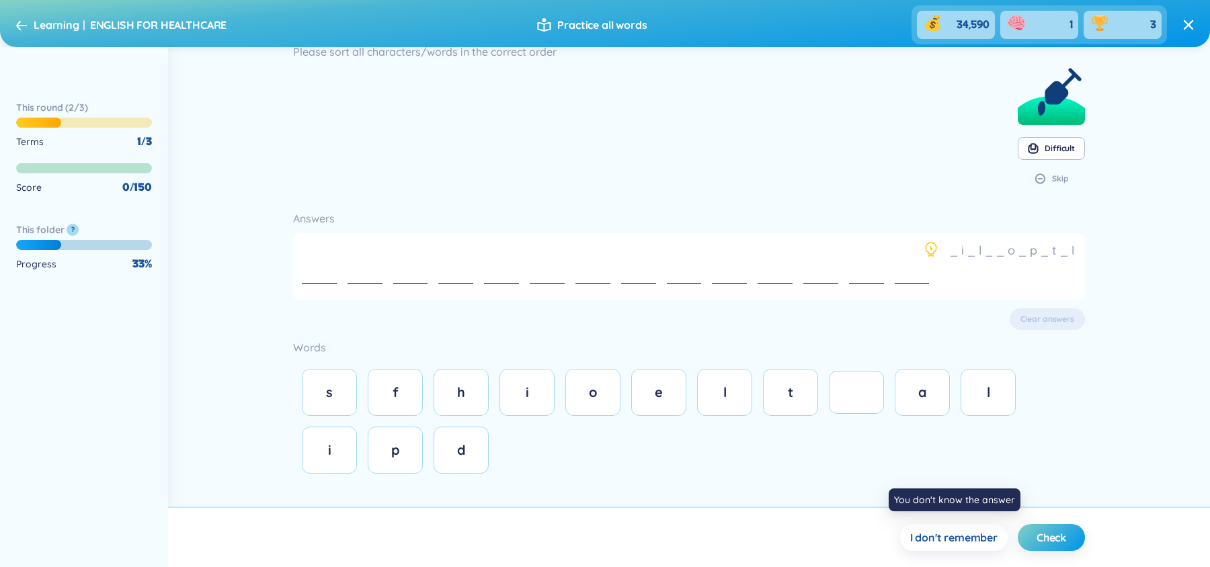
click at [975, 540] on span "I don't remember" at bounding box center [953, 537] width 87 height 15
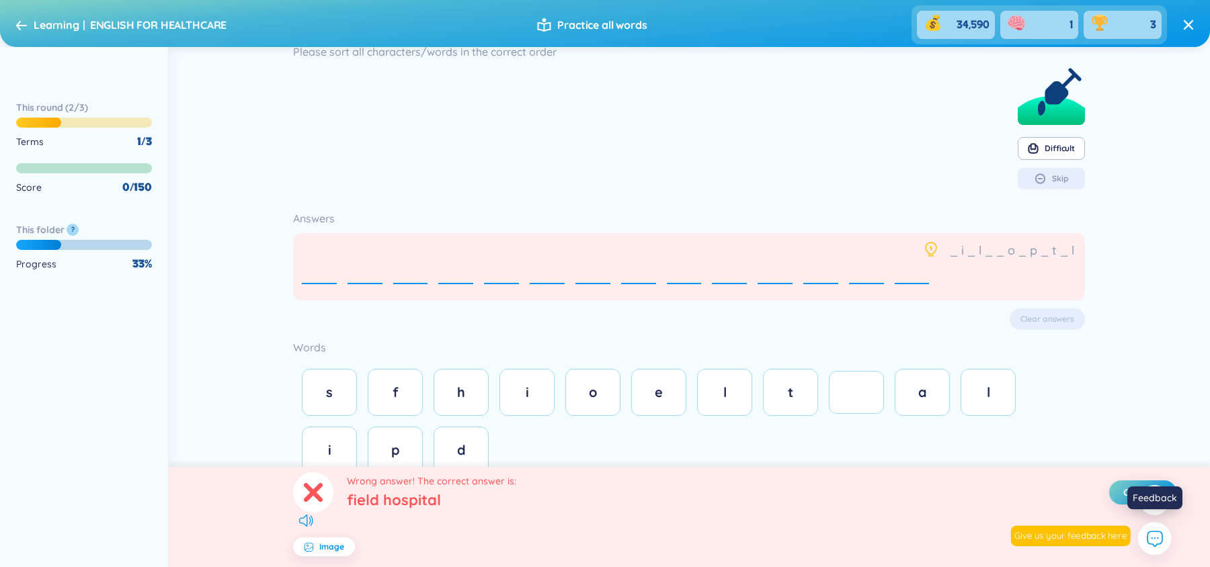
click at [1146, 538] on div at bounding box center [1154, 538] width 17 height 17
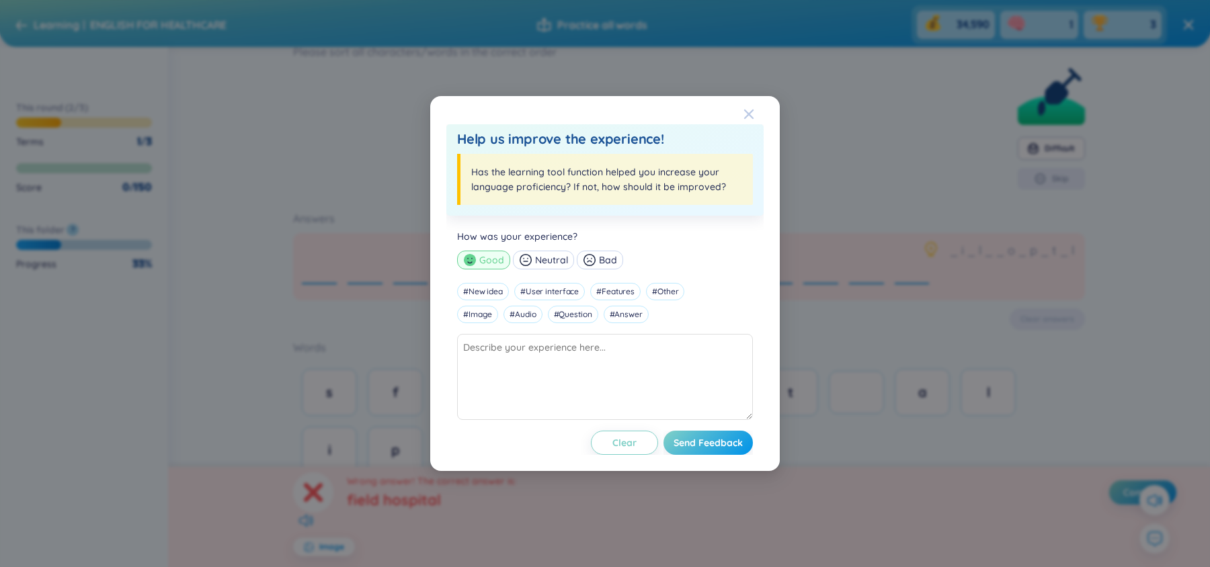
click at [745, 114] on icon "Close" at bounding box center [749, 114] width 11 height 11
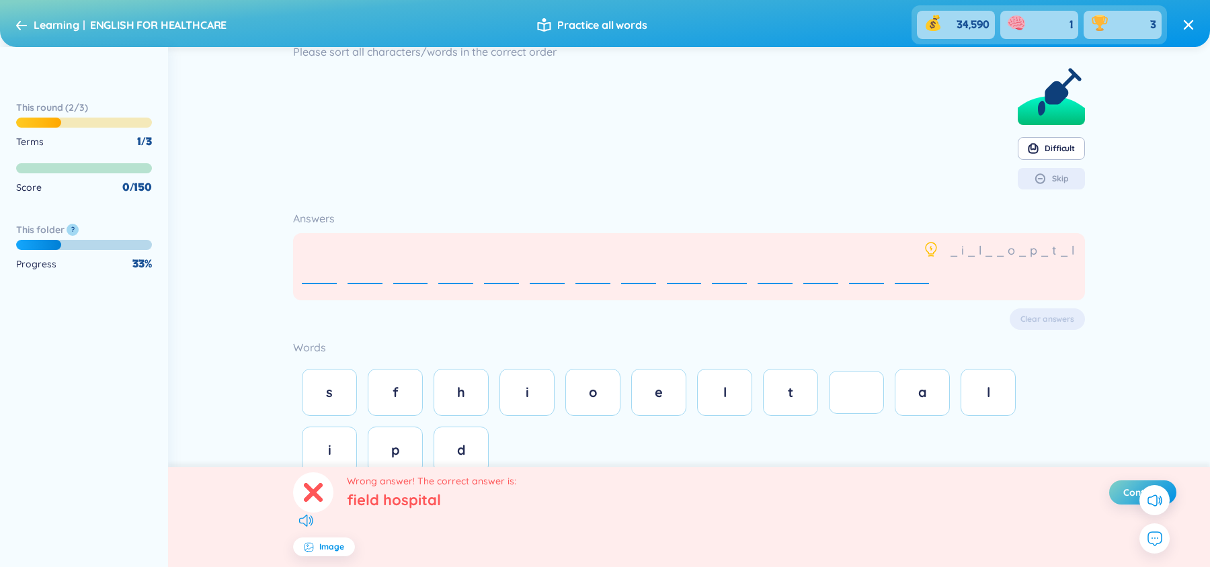
scroll to position [61, 0]
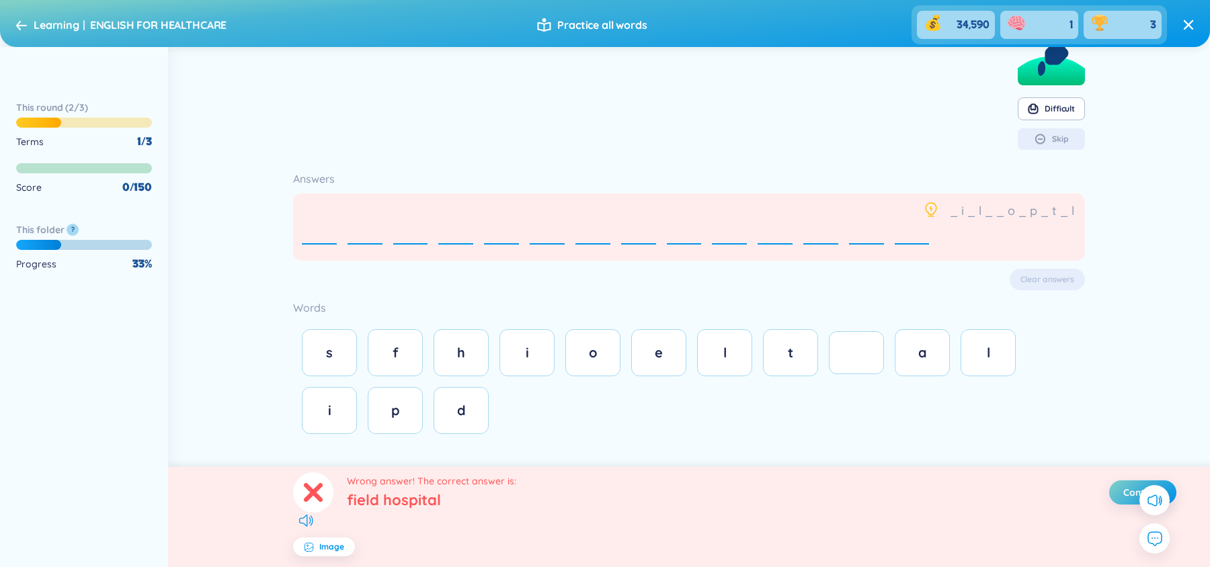
click at [649, 348] on div "e" at bounding box center [658, 353] width 27 height 19
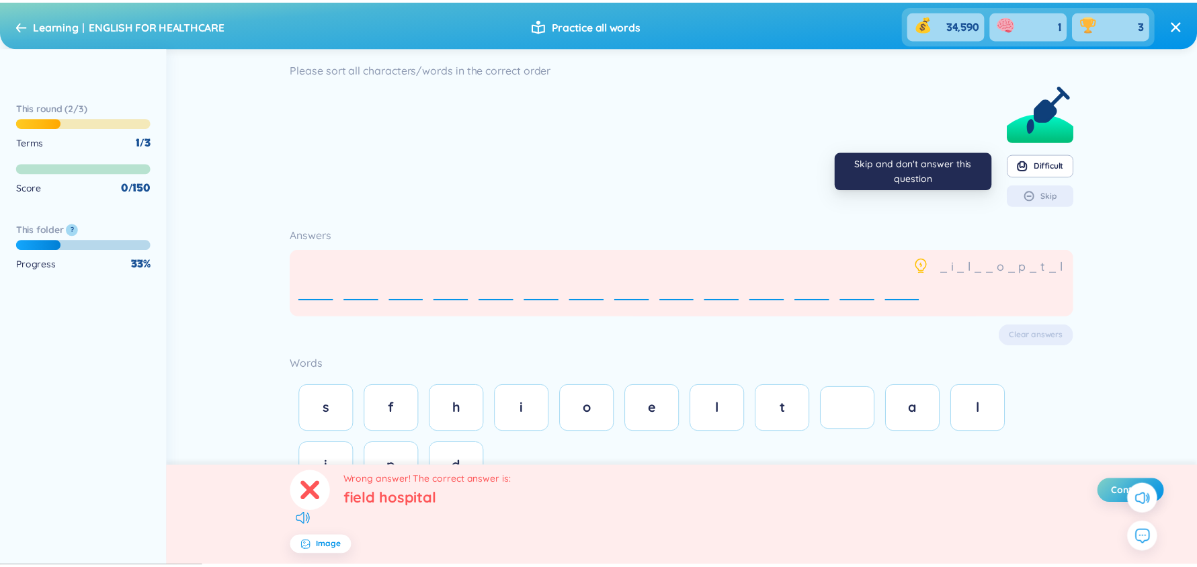
scroll to position [0, 0]
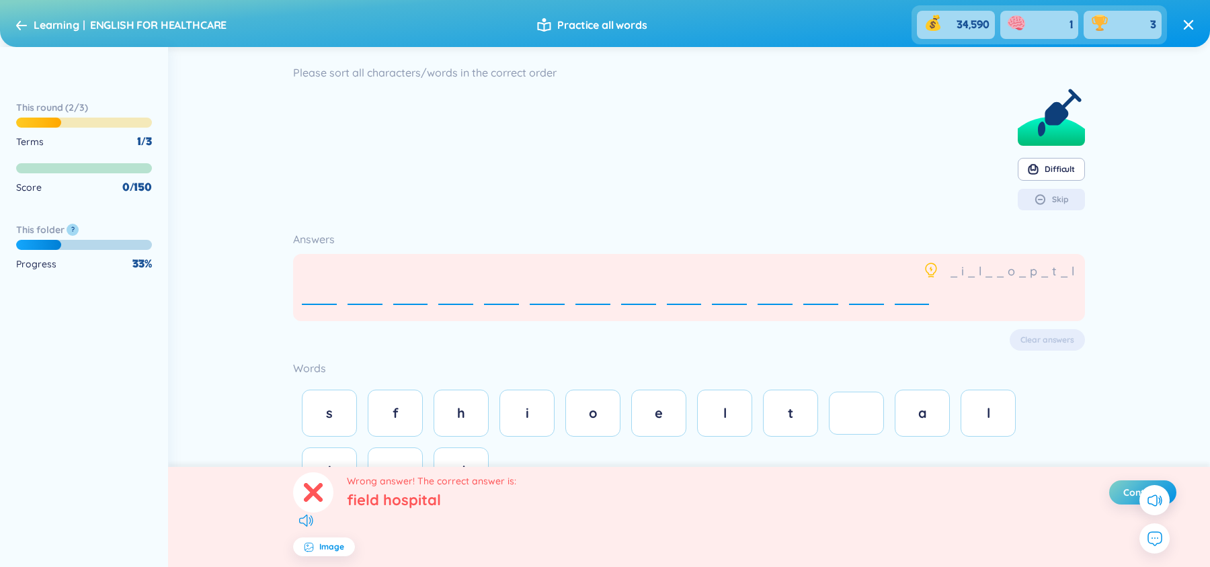
click at [24, 19] on div "Learning ENGLISH FOR HEALTHCARE" at bounding box center [121, 25] width 210 height 22
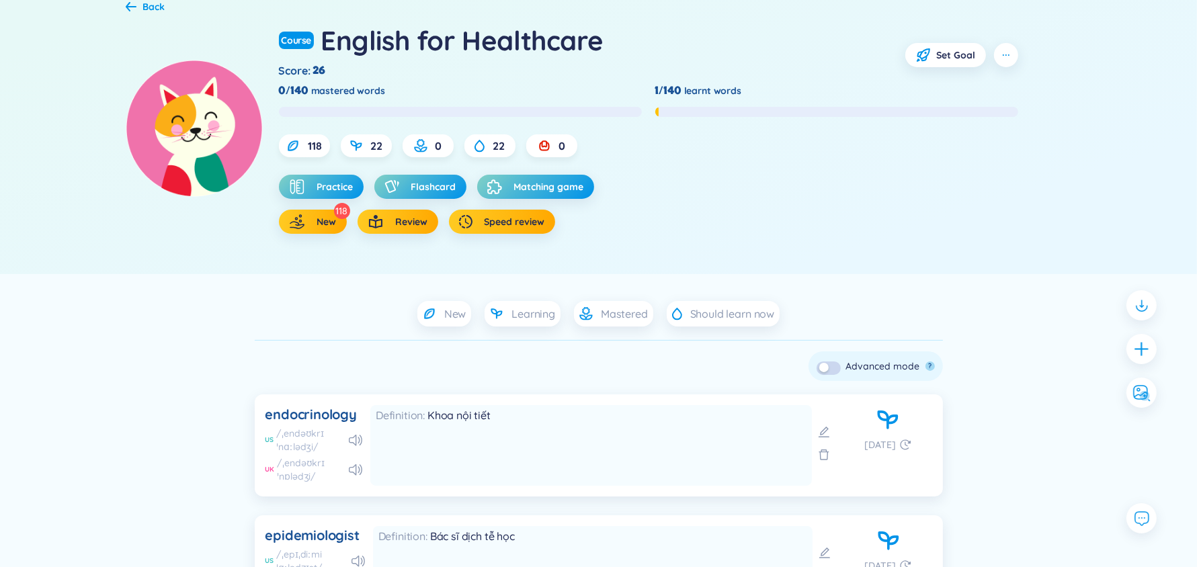
scroll to position [61, 0]
click at [323, 192] on span "Practice" at bounding box center [335, 187] width 36 height 13
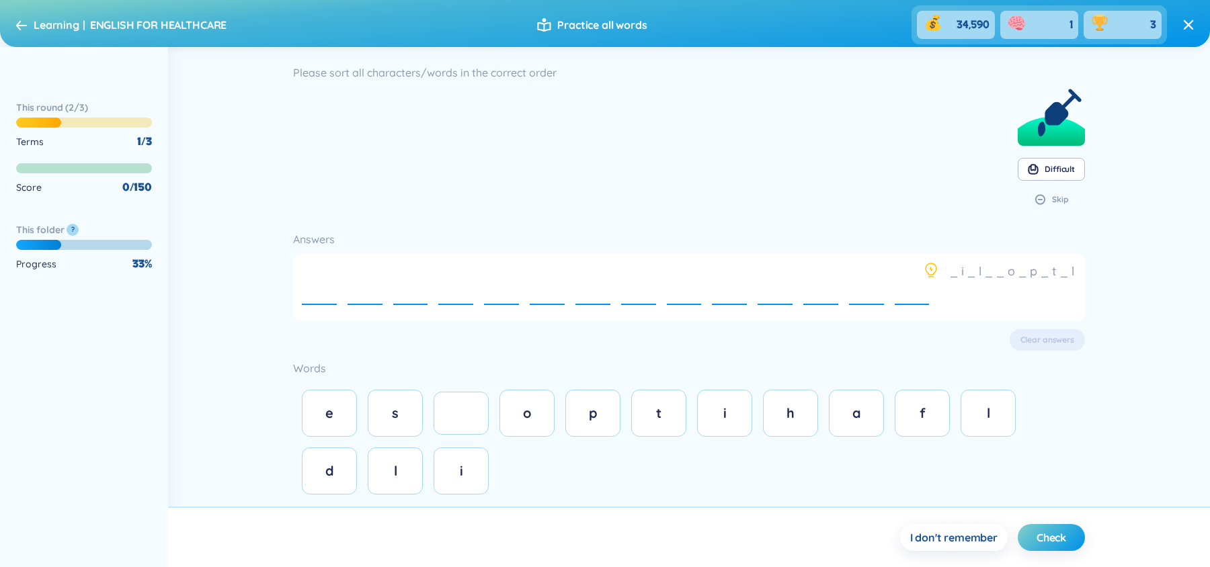
click at [24, 22] on icon at bounding box center [21, 25] width 11 height 10
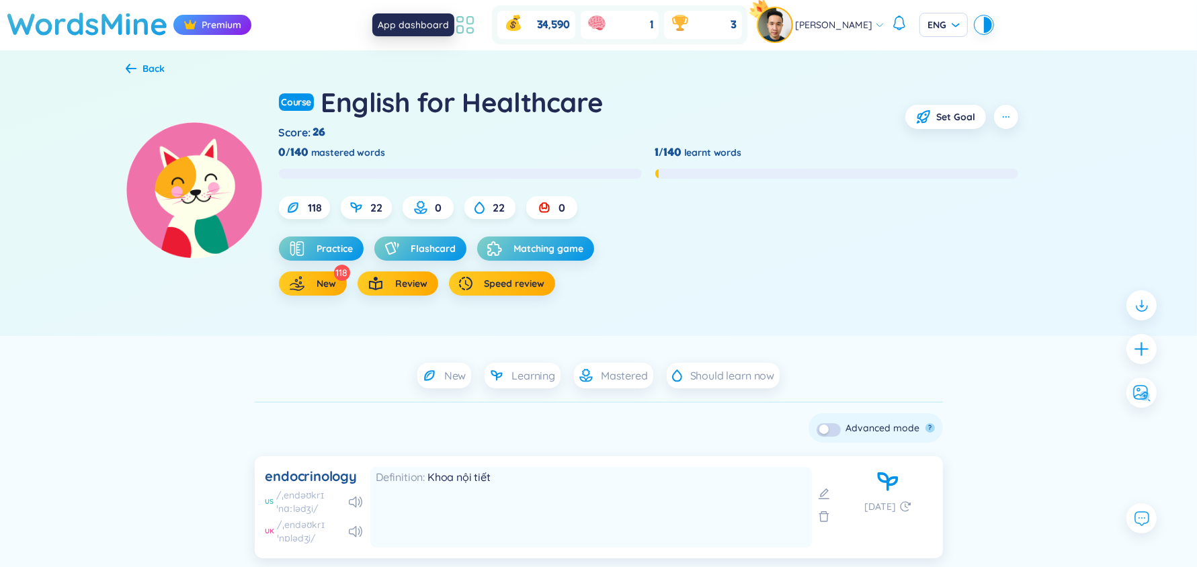
click at [475, 31] on icon at bounding box center [465, 25] width 24 height 24
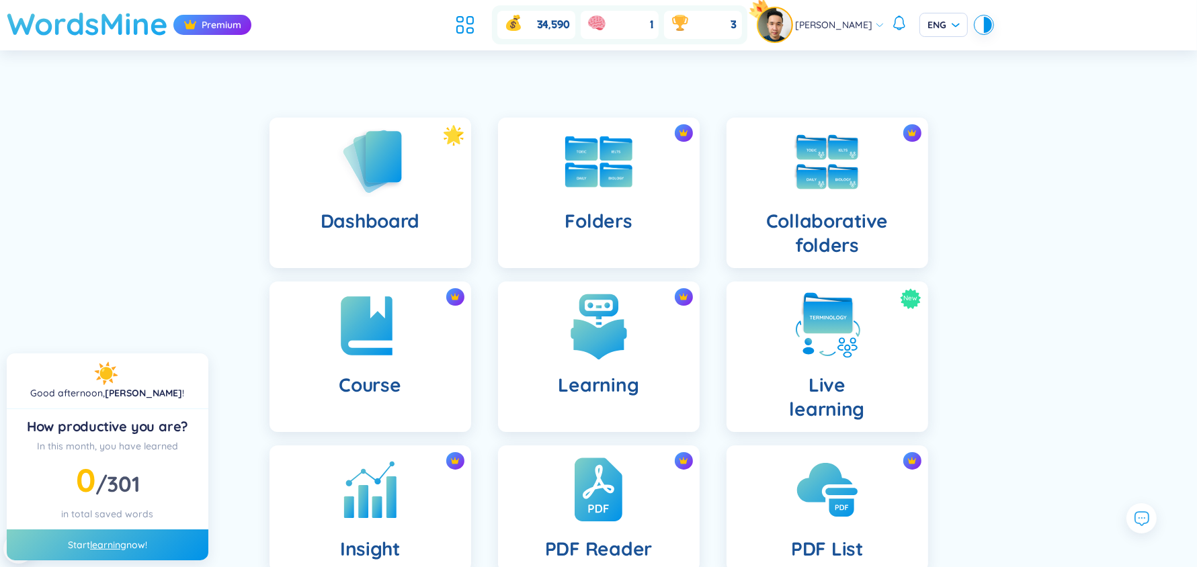
click at [133, 30] on h1 "WordsMine" at bounding box center [87, 24] width 161 height 48
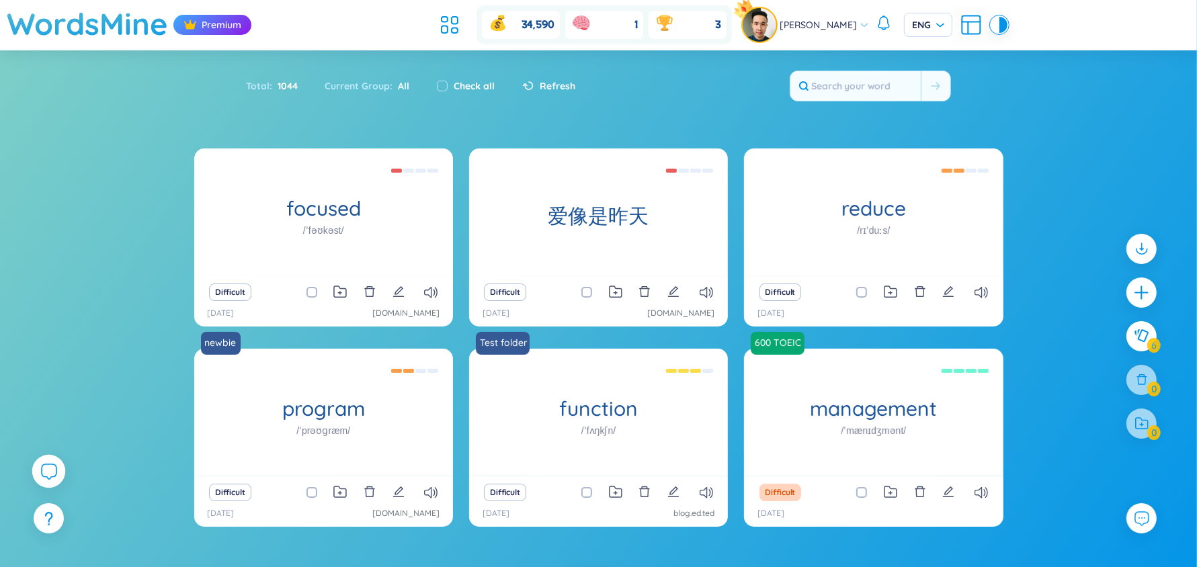
click at [57, 459] on div at bounding box center [49, 472] width 34 height 34
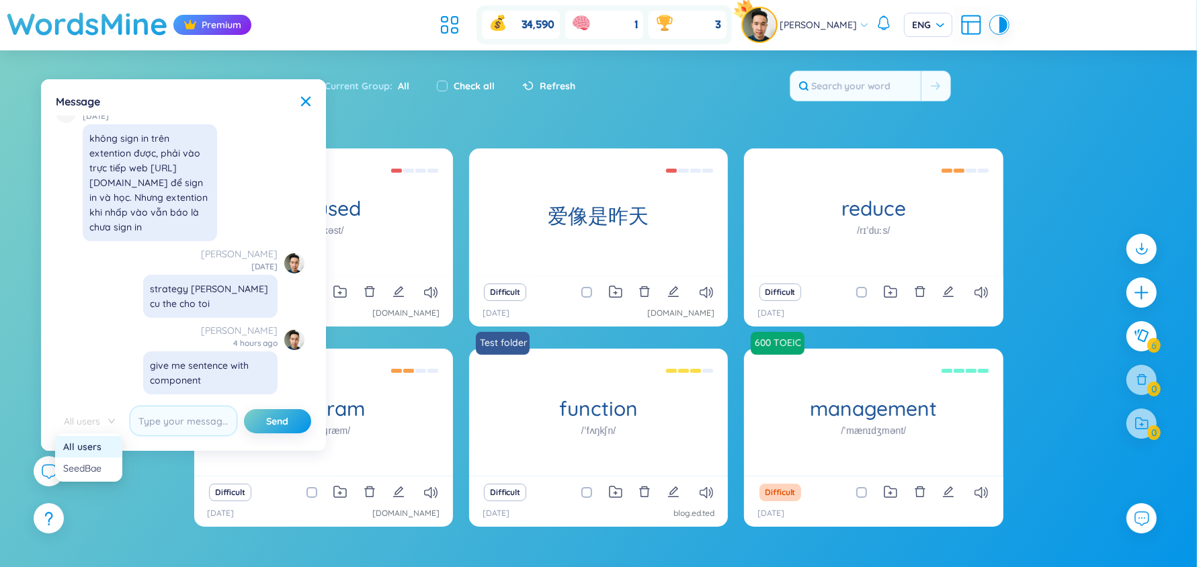
click at [79, 424] on span "All users" at bounding box center [89, 421] width 51 height 20
click at [92, 473] on div "SeedBae" at bounding box center [88, 468] width 51 height 15
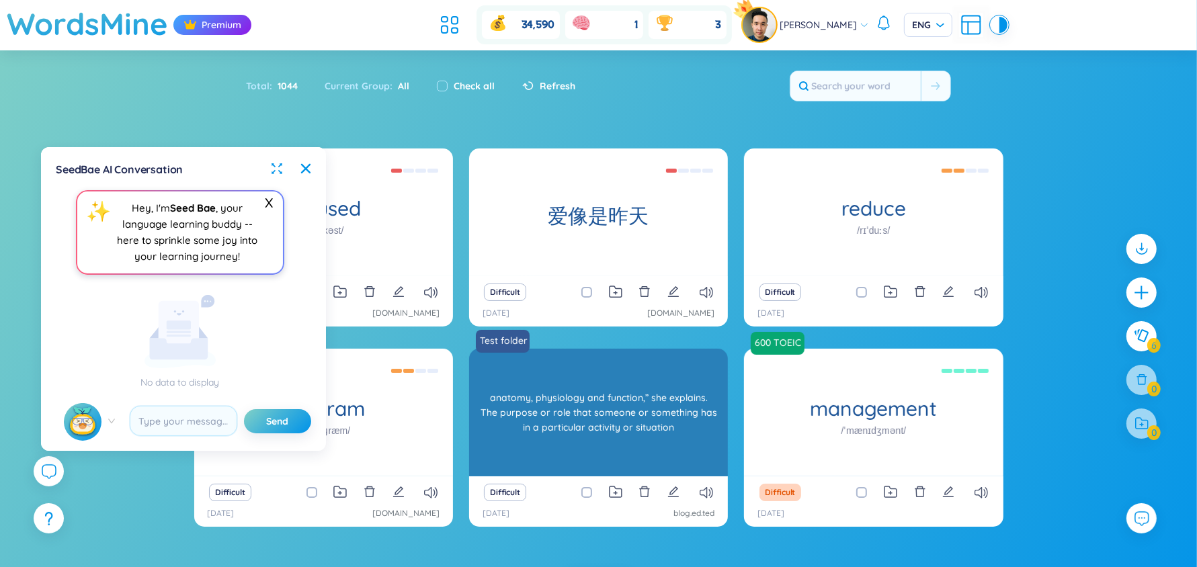
scroll to position [1, 0]
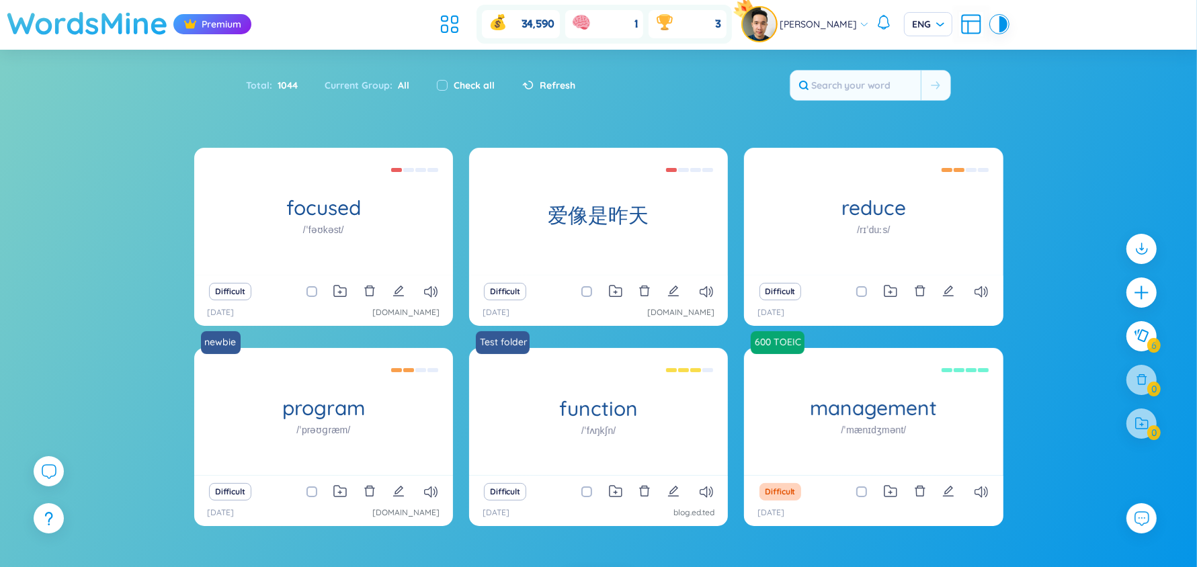
click at [110, 21] on h1 "WordsMine" at bounding box center [87, 23] width 161 height 48
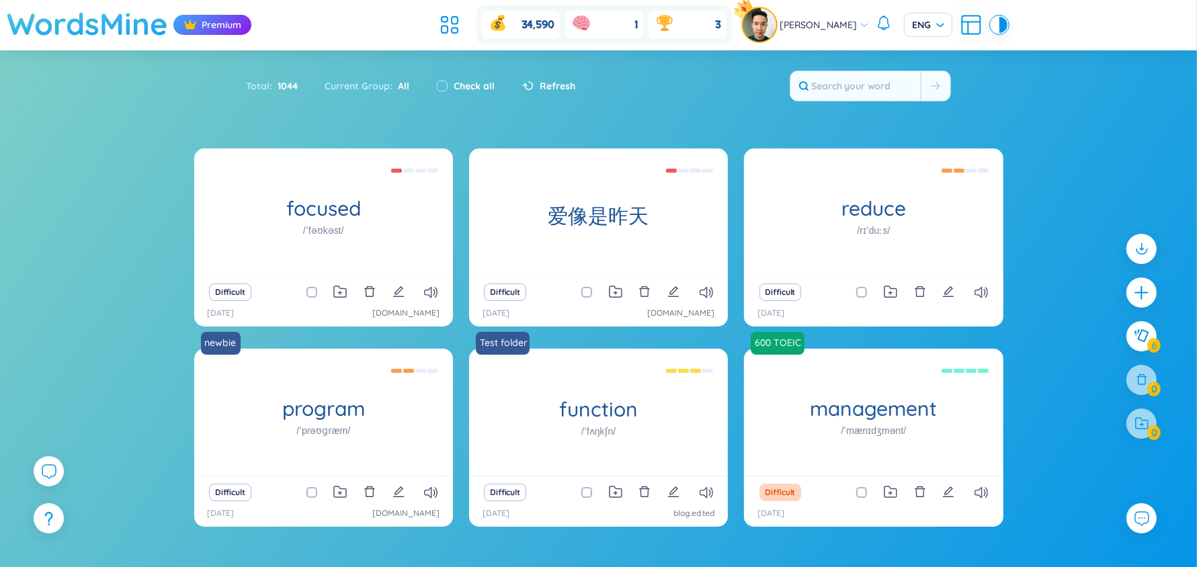
click at [110, 21] on h1 "WordsMine" at bounding box center [87, 24] width 161 height 48
click at [461, 24] on icon at bounding box center [450, 25] width 24 height 24
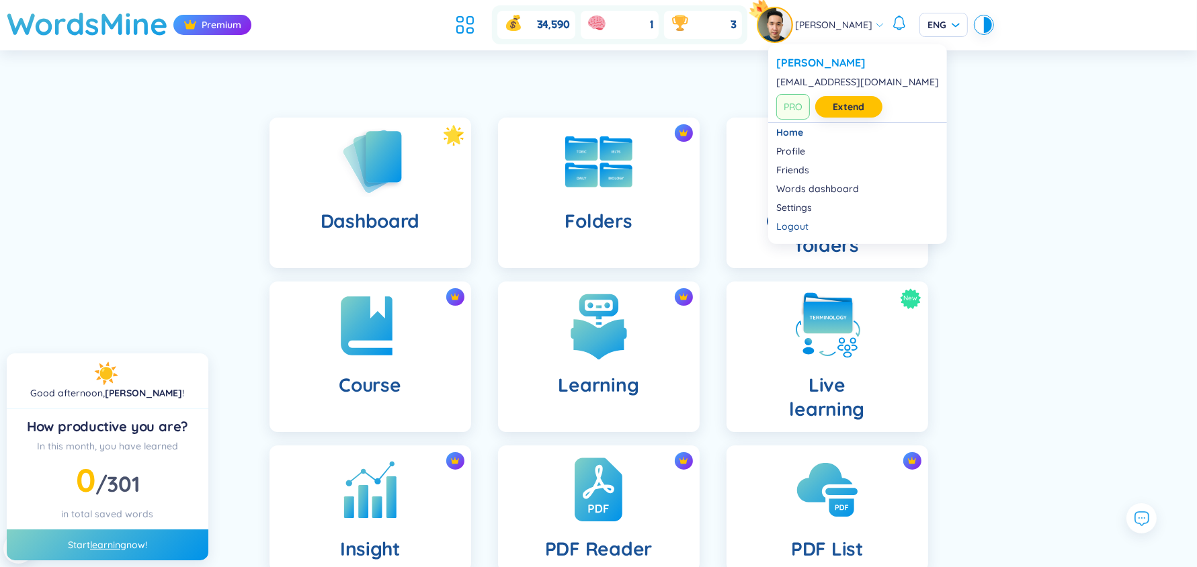
click at [836, 21] on span "[PERSON_NAME]" at bounding box center [833, 24] width 77 height 15
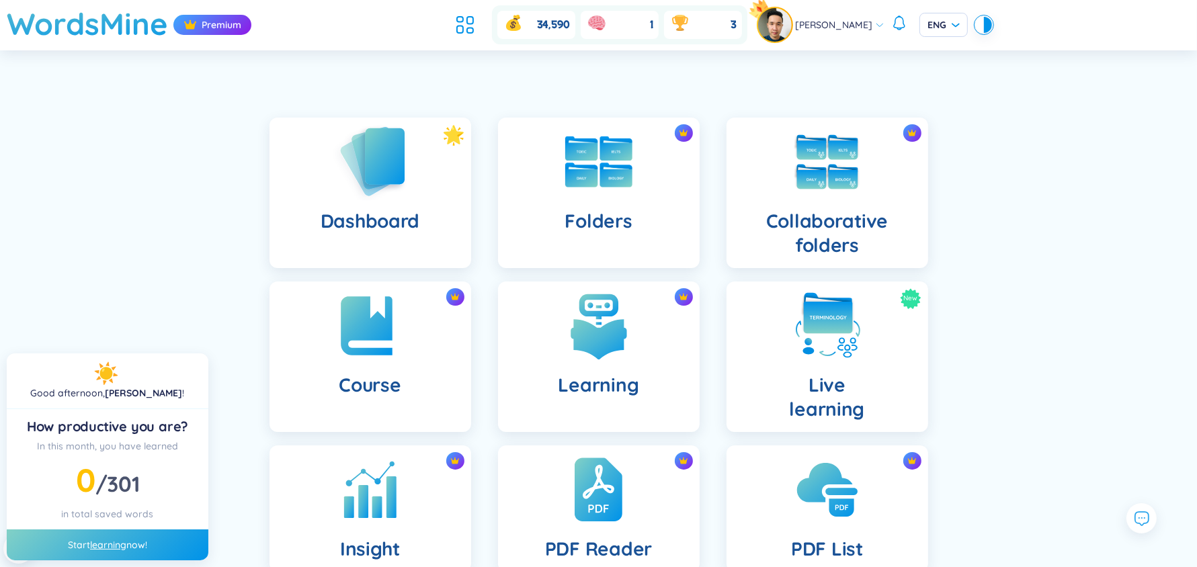
click at [380, 212] on h4 "Dashboard" at bounding box center [370, 221] width 99 height 24
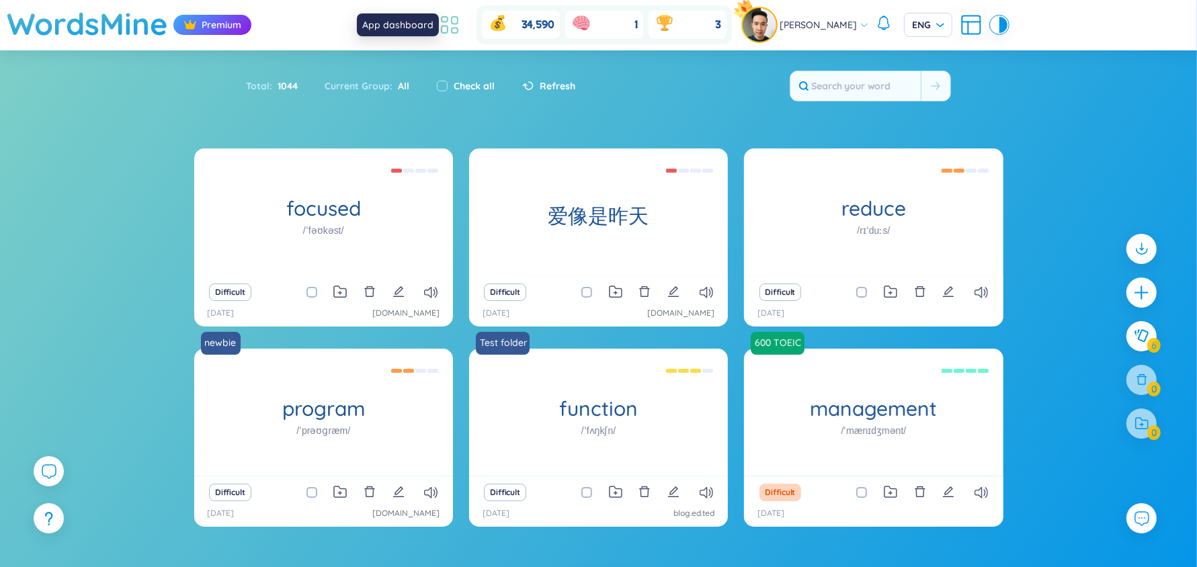
click at [462, 30] on icon at bounding box center [450, 25] width 24 height 24
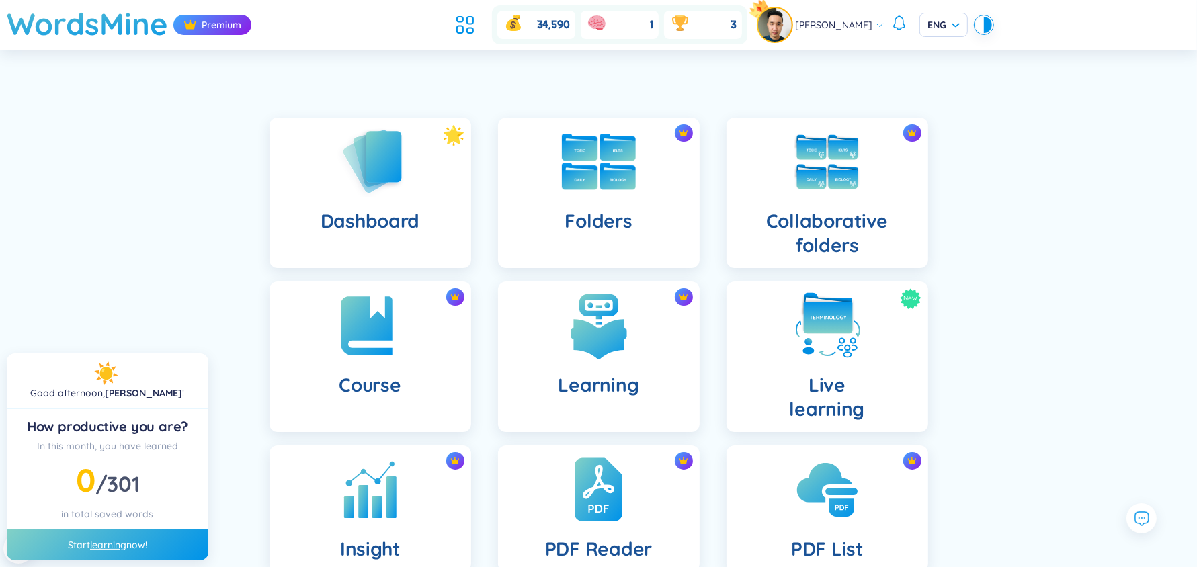
click at [652, 214] on div "Folders" at bounding box center [599, 193] width 202 height 151
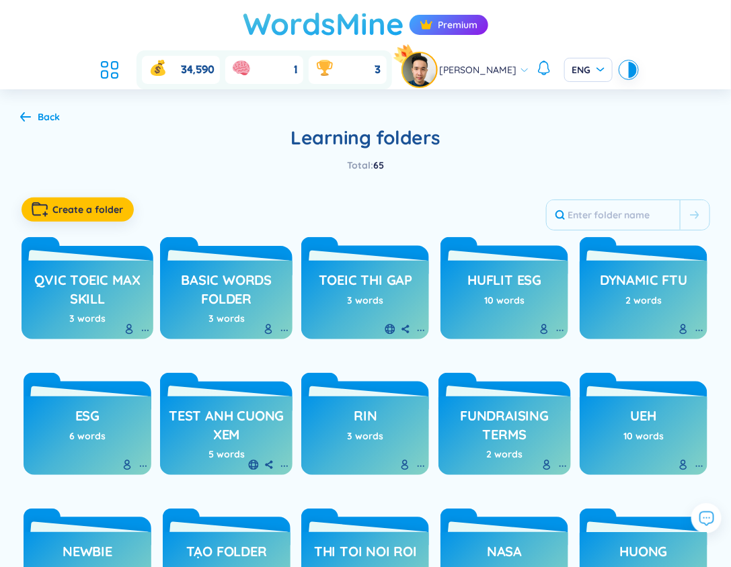
click at [340, 18] on h1 "WordsMine" at bounding box center [323, 24] width 161 height 48
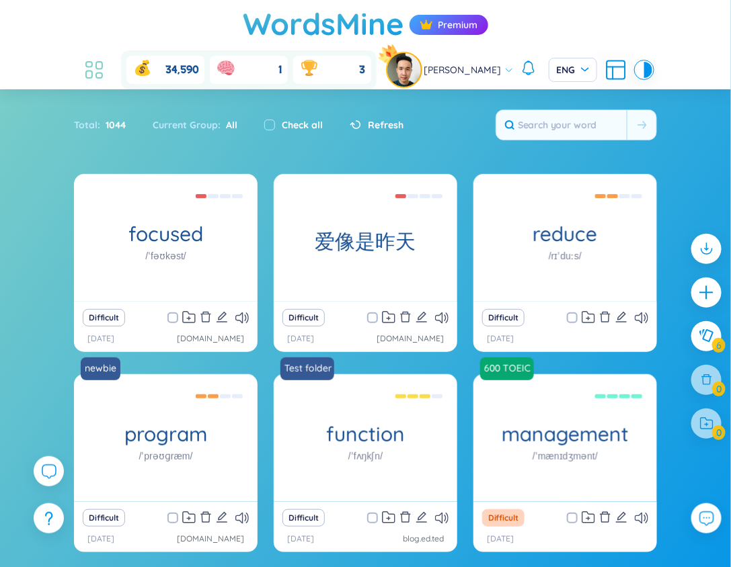
click at [97, 58] on icon at bounding box center [94, 70] width 24 height 24
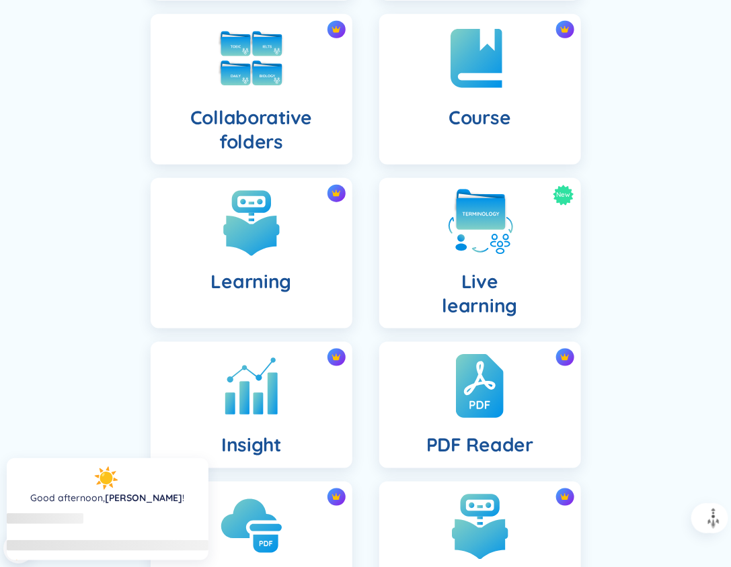
scroll to position [283, 0]
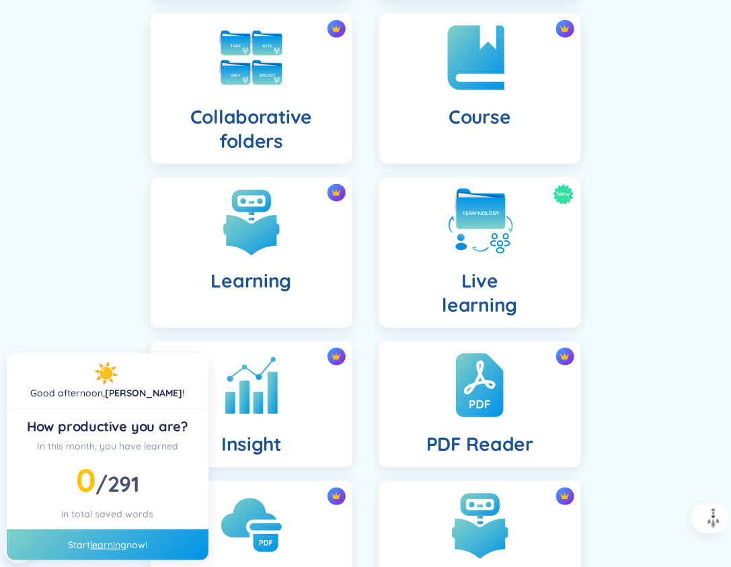
click at [447, 98] on div "Course" at bounding box center [480, 88] width 202 height 151
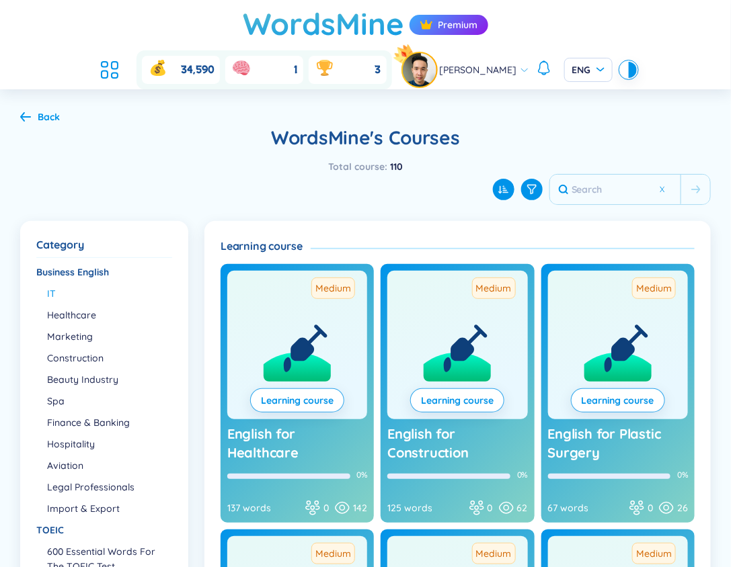
click at [54, 295] on li "IT" at bounding box center [109, 293] width 124 height 15
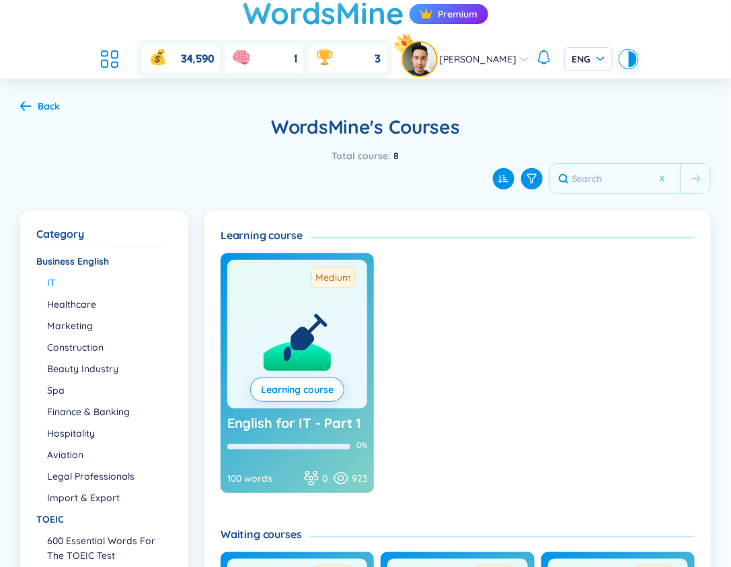
scroll to position [5, 0]
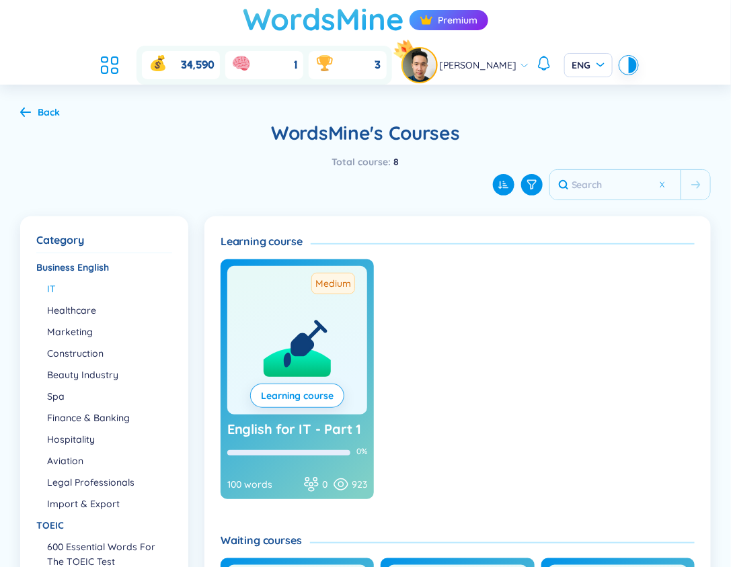
click at [298, 28] on h1 "WordsMine" at bounding box center [323, 19] width 161 height 48
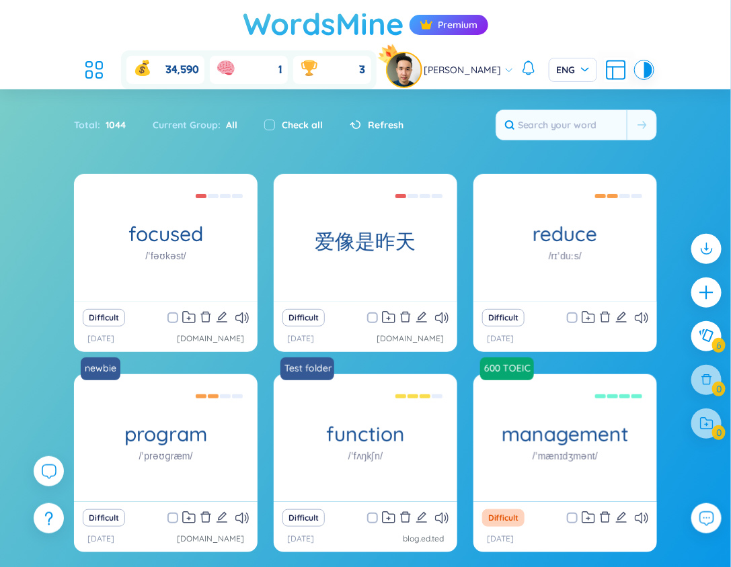
click at [298, 28] on h1 "WordsMine" at bounding box center [323, 24] width 161 height 48
click at [567, 81] on div "Phann David ENG" at bounding box center [519, 70] width 265 height 34
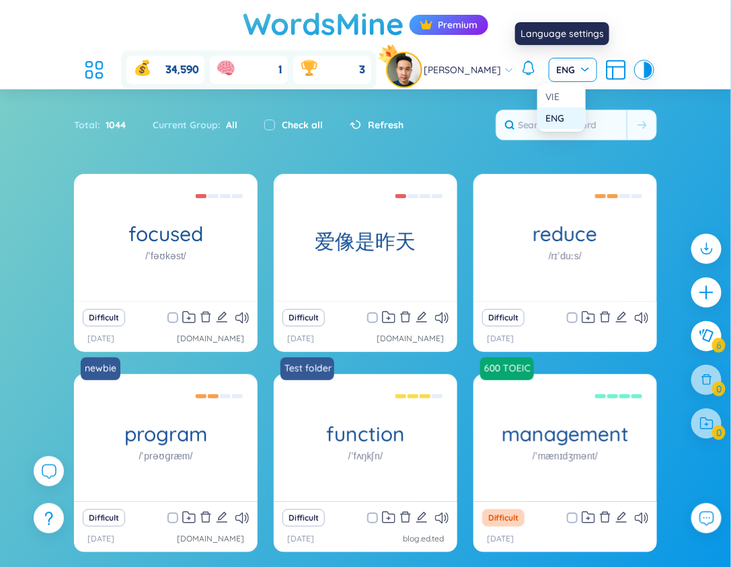
click at [567, 67] on span "ENG" at bounding box center [573, 69] width 32 height 13
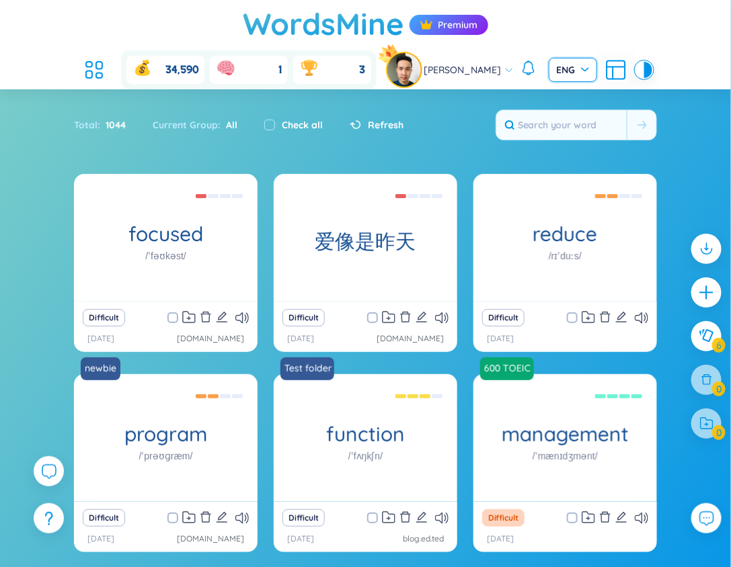
scroll to position [109, 0]
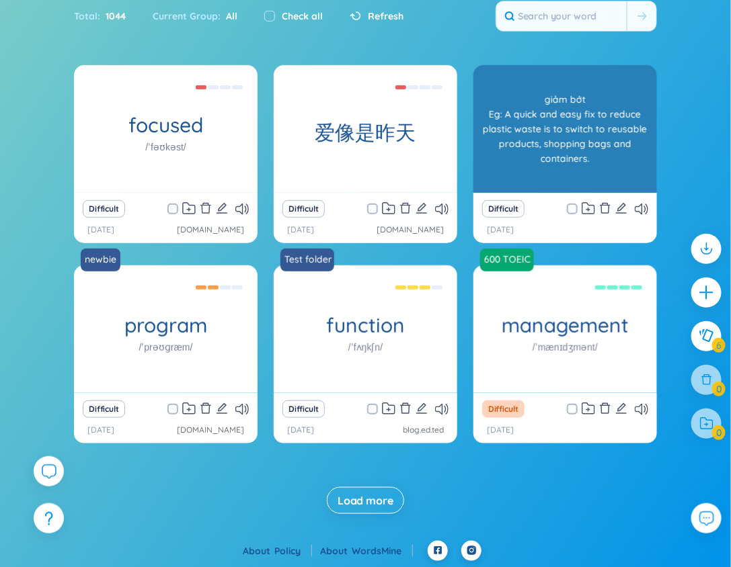
click at [561, 179] on div "reduce /rɪˈduːs/" at bounding box center [565, 129] width 184 height 128
click at [561, 179] on div "giảm bớt Eg: A quick and easy fix to reduce plastic waste is to switch to reusa…" at bounding box center [565, 129] width 170 height 121
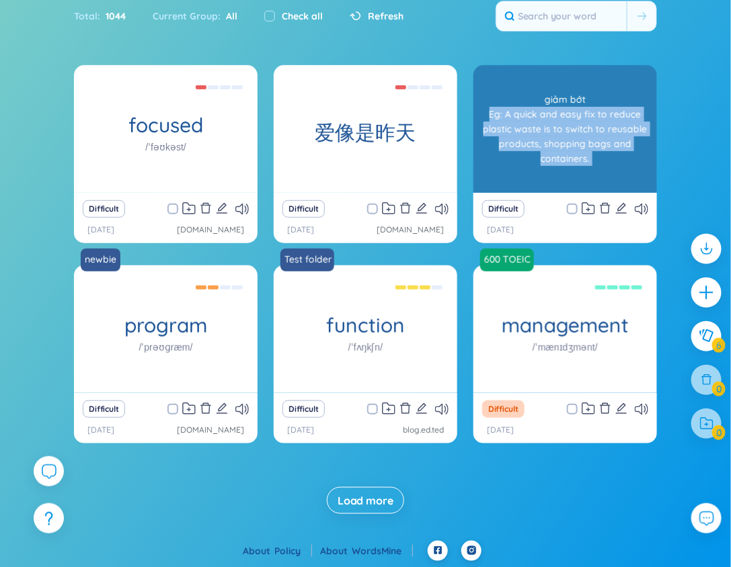
click at [561, 179] on body "WordsMine Premium 34,590 1 3 Phann David ENG Sort Alphabet Ascending Alphabet D…" at bounding box center [365, 174] width 731 height 567
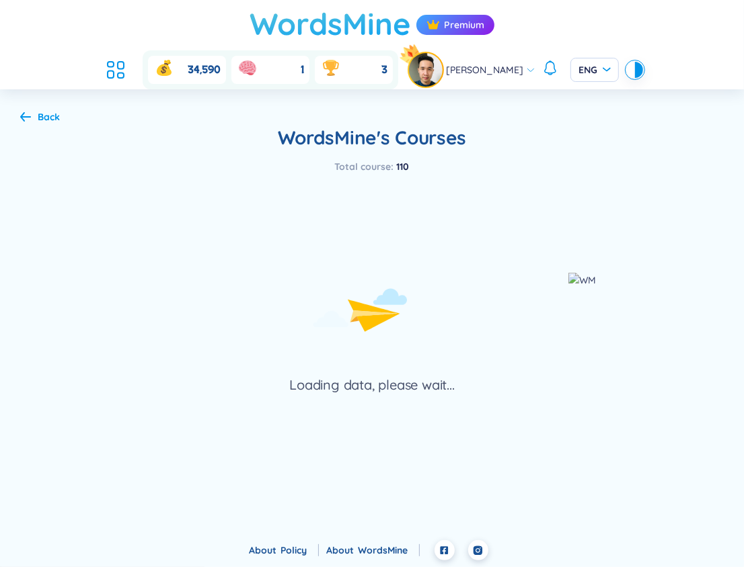
click at [298, 26] on h1 "WordsMine" at bounding box center [329, 24] width 161 height 48
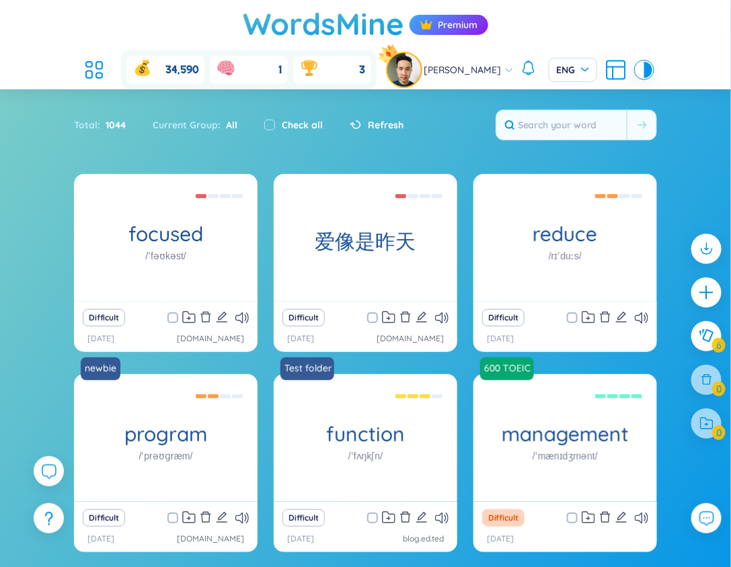
scroll to position [109, 0]
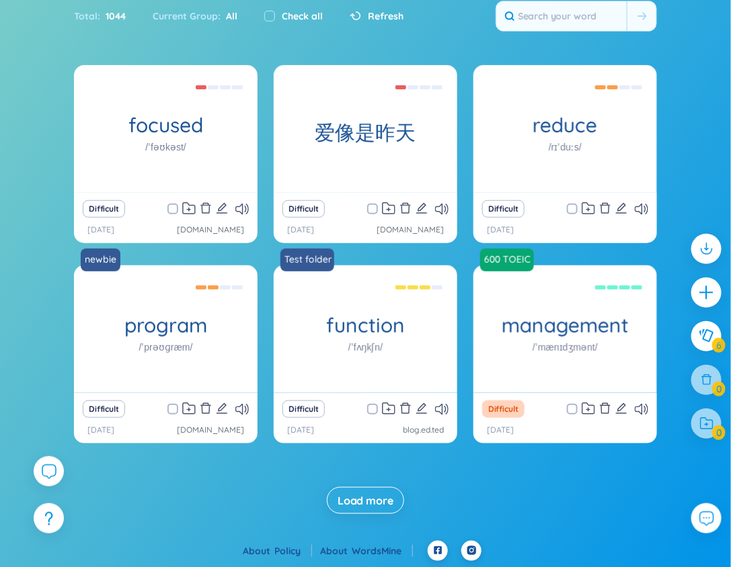
click at [356, 494] on span "Load more" at bounding box center [366, 500] width 56 height 15
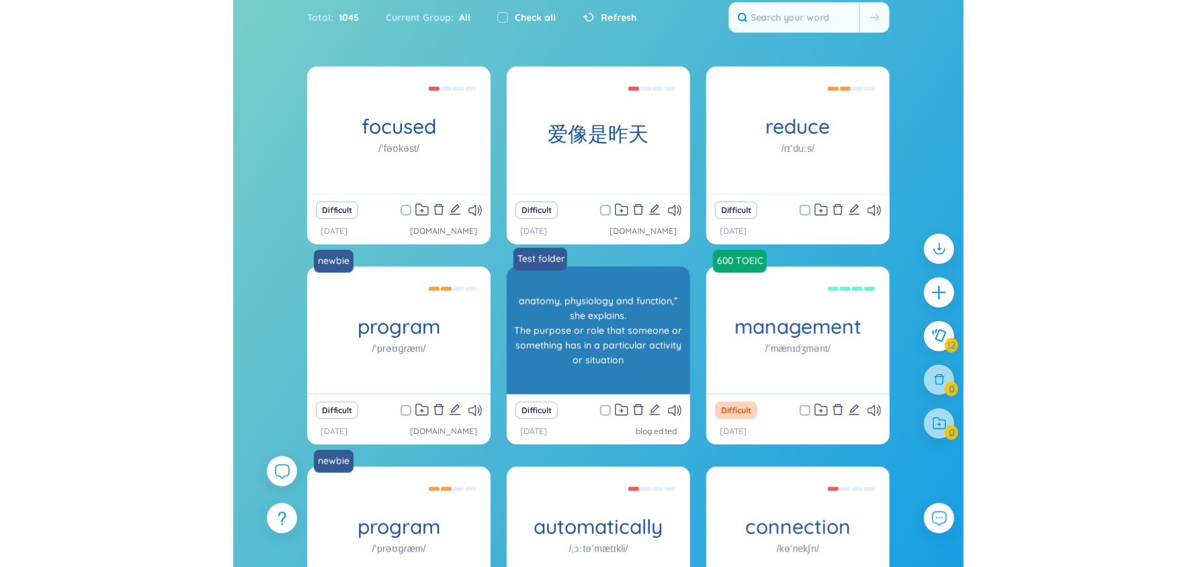
scroll to position [0, 0]
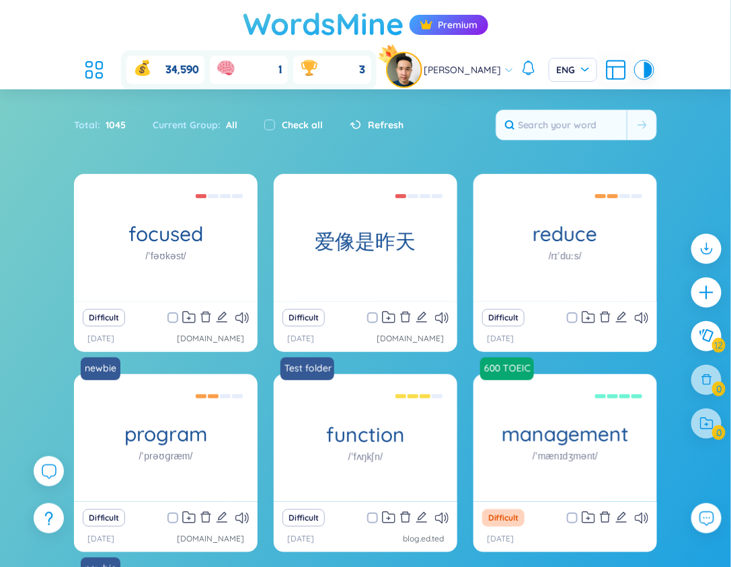
click at [325, 15] on h1 "WordsMine" at bounding box center [323, 24] width 161 height 48
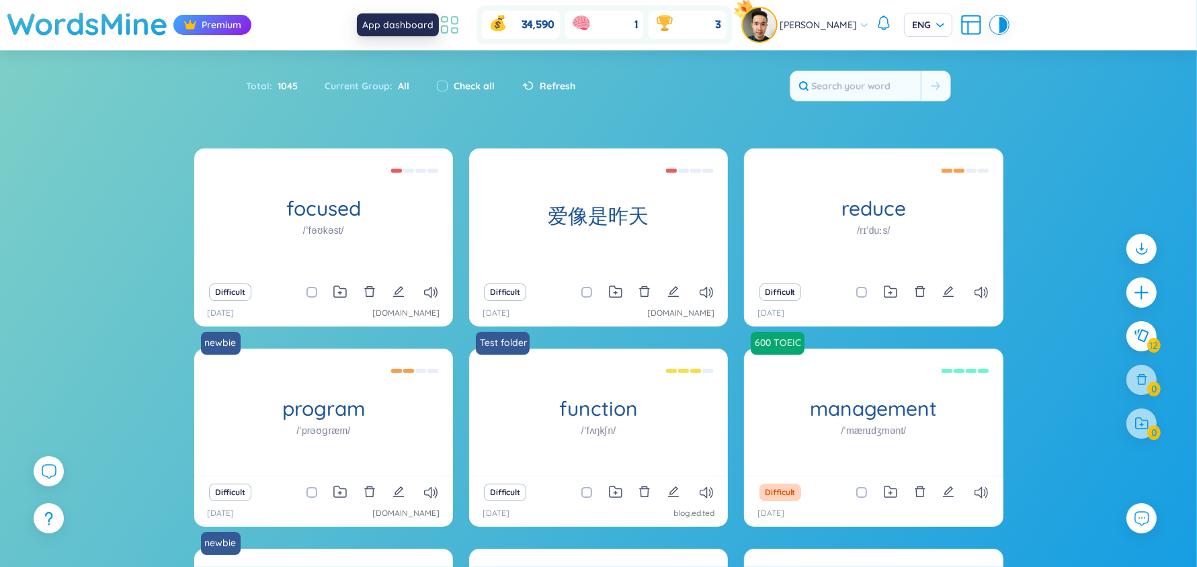
click at [462, 20] on icon at bounding box center [450, 25] width 24 height 24
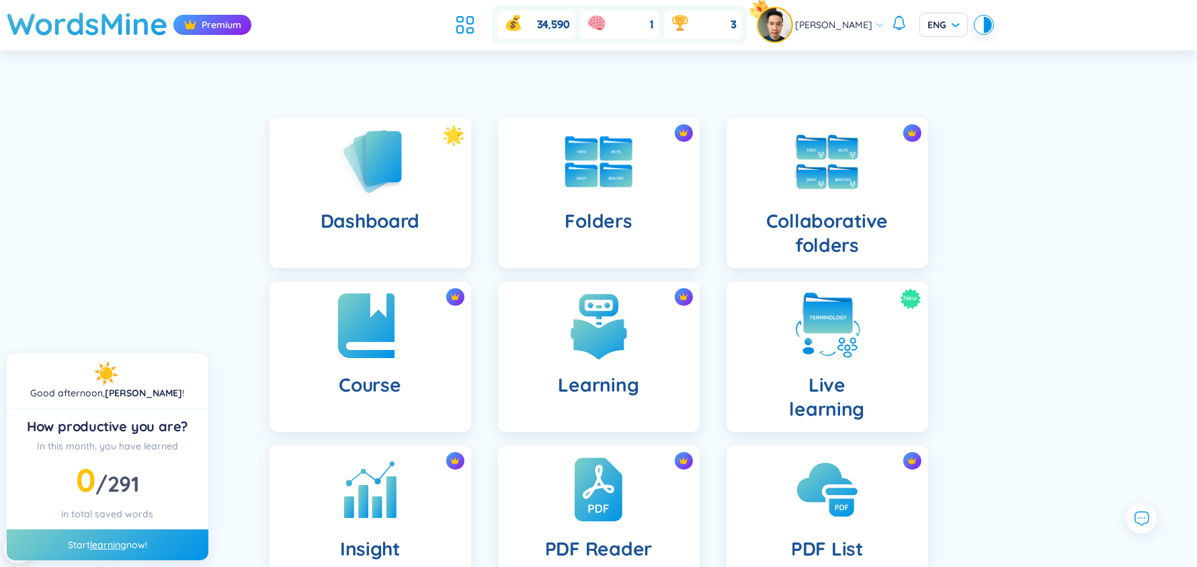
click at [399, 317] on img at bounding box center [370, 326] width 74 height 74
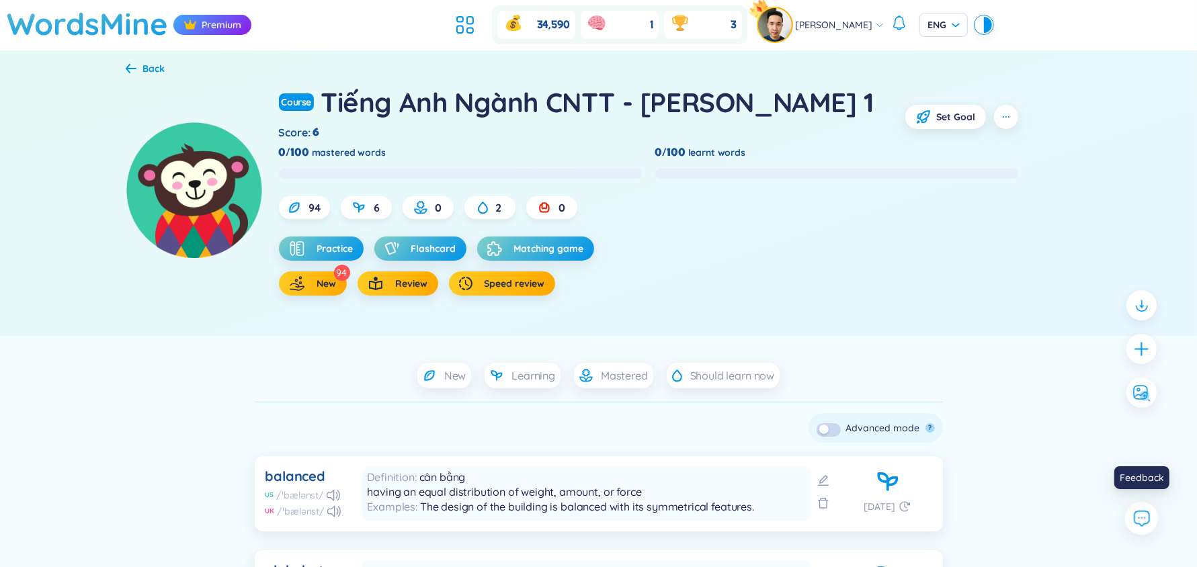
click at [1154, 508] on button at bounding box center [1142, 519] width 34 height 34
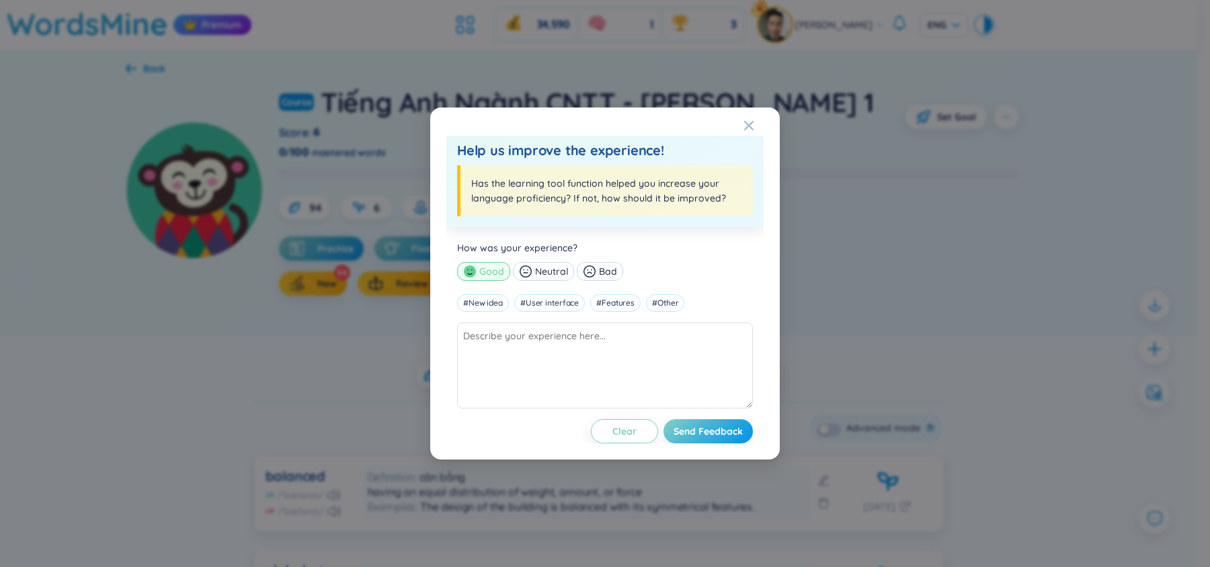
click at [742, 129] on div "Help us improve the experience! Has the learning tool function helped you incre…" at bounding box center [605, 284] width 350 height 352
click at [744, 128] on icon "Close" at bounding box center [749, 125] width 11 height 11
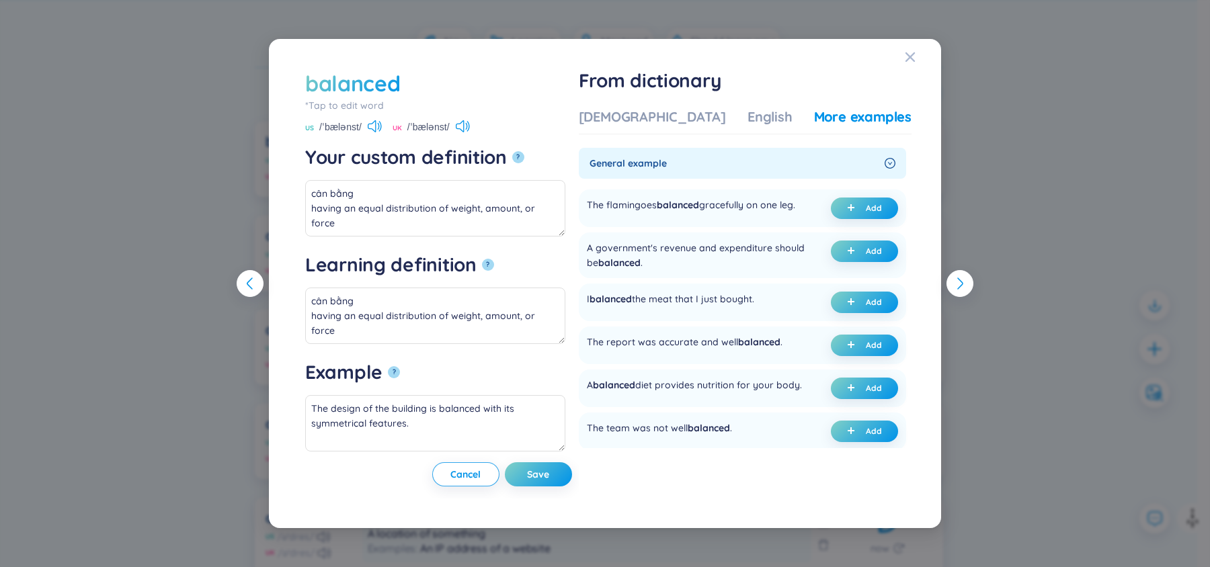
scroll to position [95, 0]
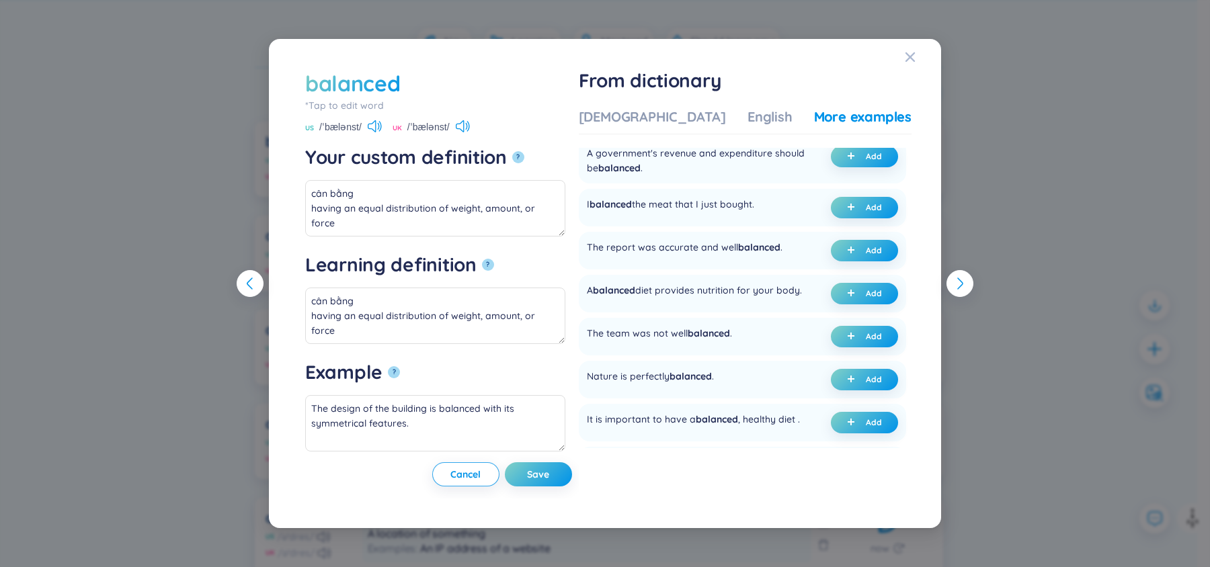
click at [128, 256] on div "balanced *Tap to edit word balanced US /ˈbælənst/ UK /ˈbælənst/ Your custom def…" at bounding box center [605, 283] width 1210 height 567
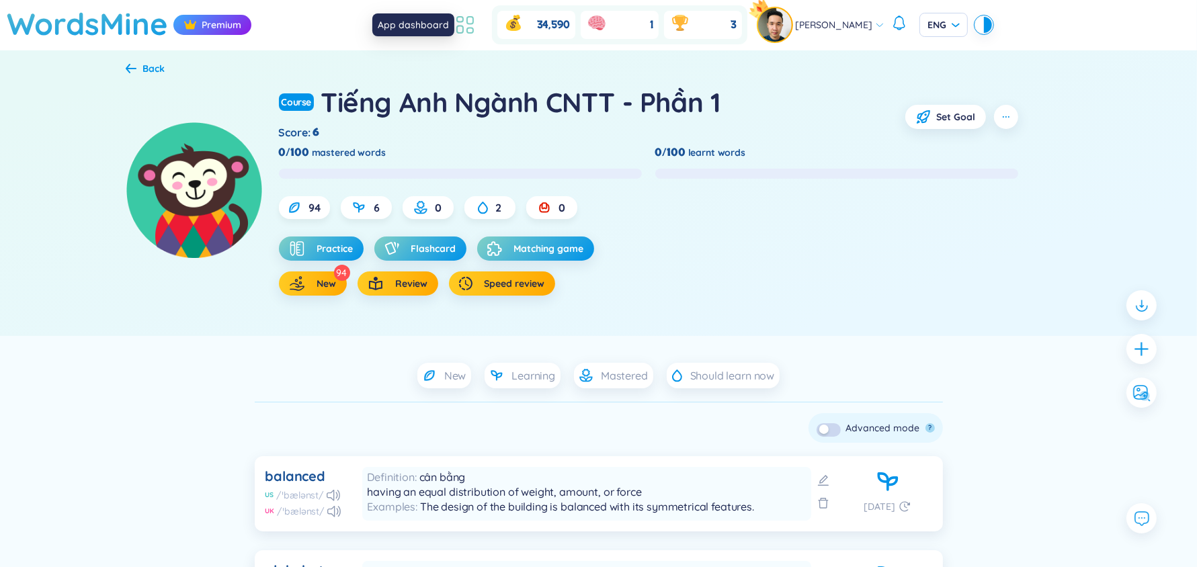
click at [475, 24] on icon at bounding box center [465, 25] width 24 height 24
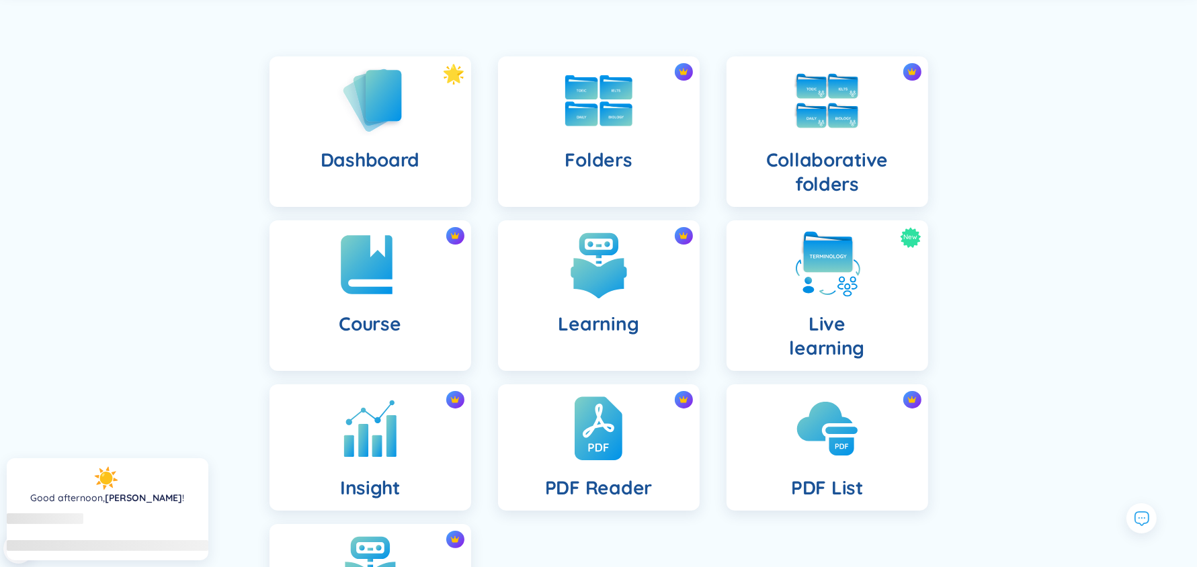
scroll to position [62, 0]
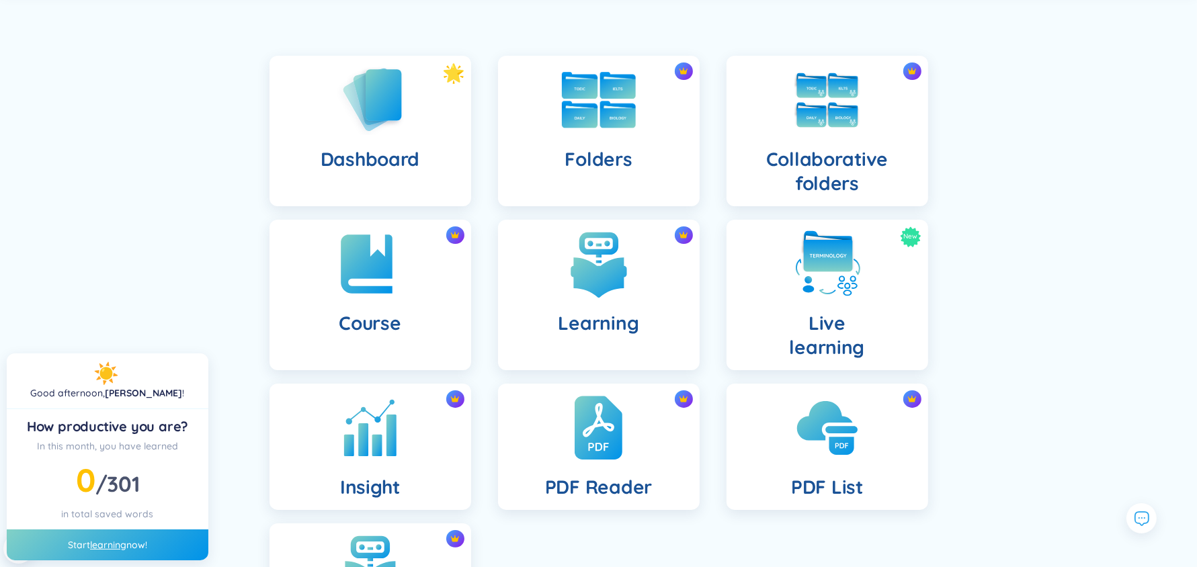
click at [594, 111] on img at bounding box center [599, 100] width 74 height 56
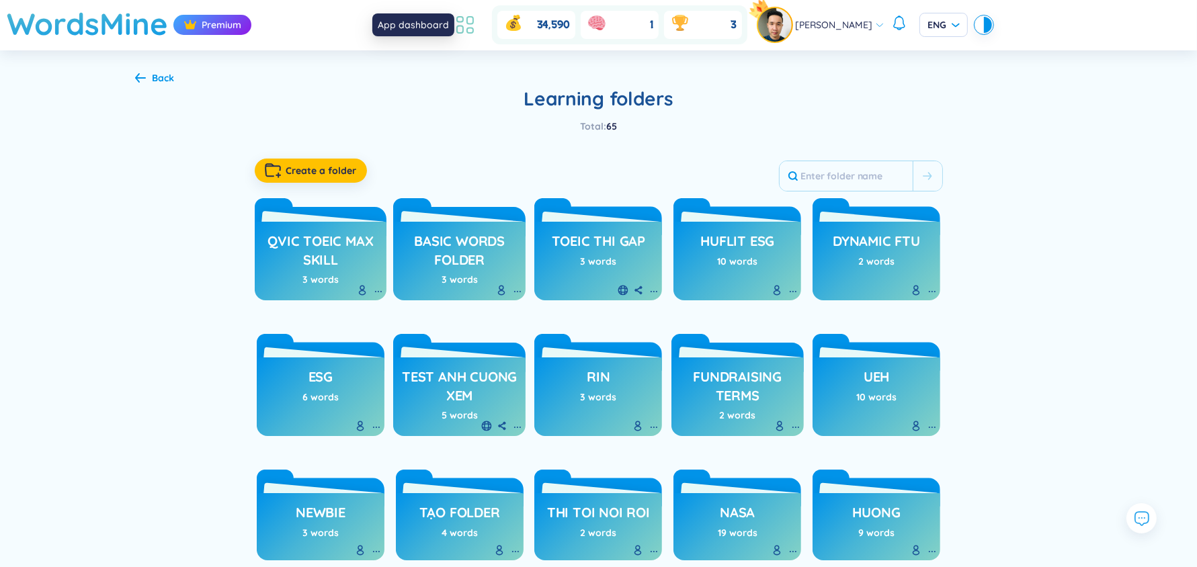
click at [474, 19] on icon at bounding box center [465, 25] width 24 height 24
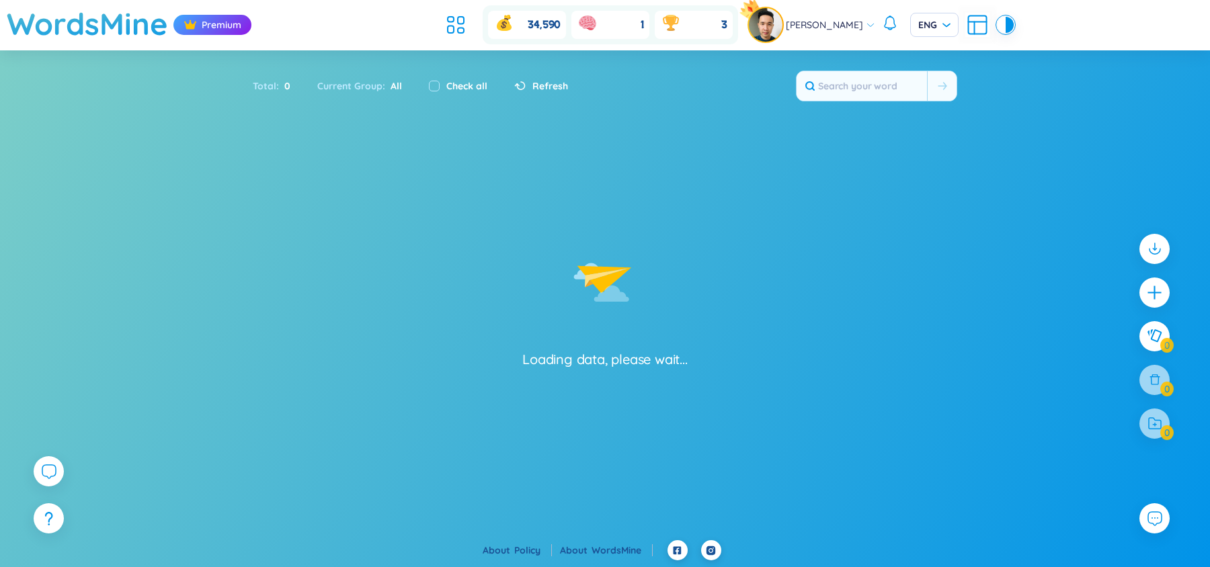
click at [462, 0] on header "WordsMine Premium 34,590 1 3 [PERSON_NAME] [PERSON_NAME]" at bounding box center [605, 25] width 1210 height 50
click at [468, 19] on icon at bounding box center [456, 25] width 24 height 24
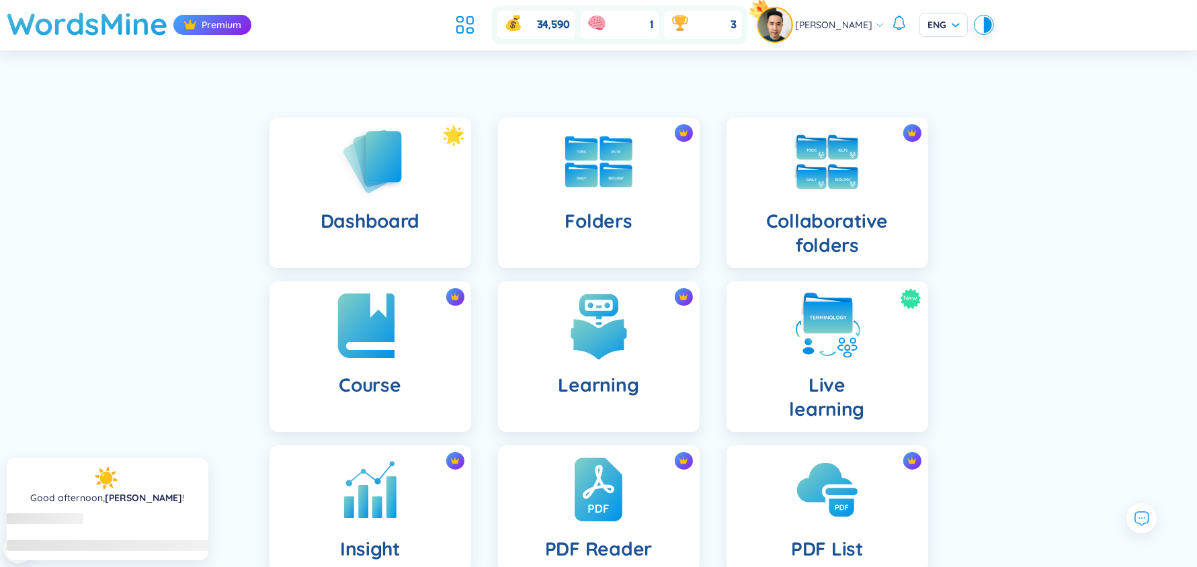
click at [381, 347] on img at bounding box center [370, 326] width 74 height 74
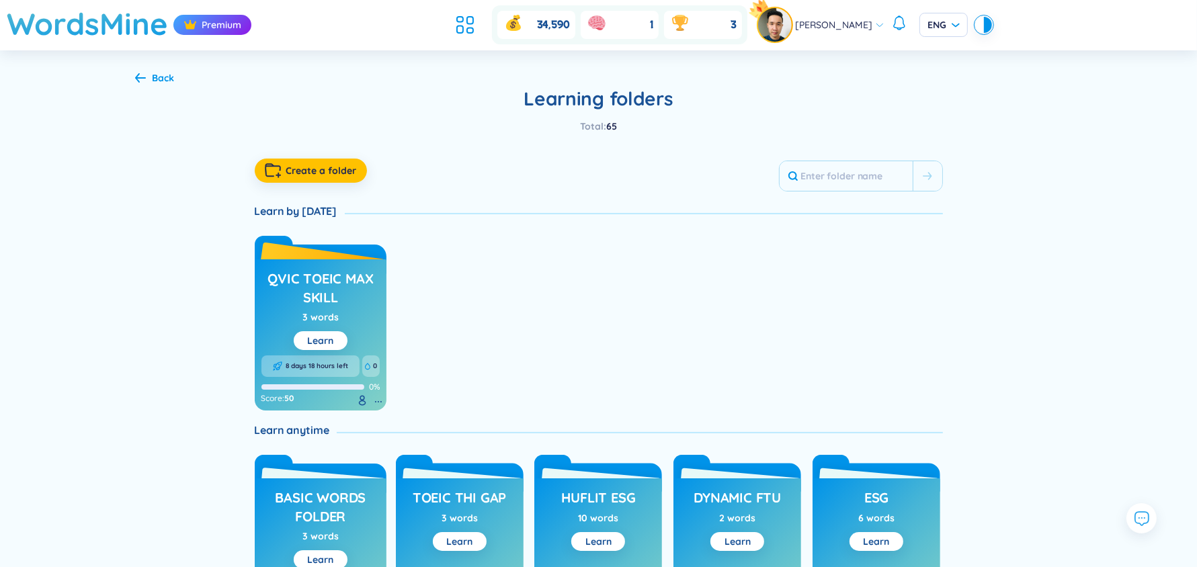
click at [334, 280] on h3 "QVIC TOEIC max skill" at bounding box center [321, 288] width 119 height 37
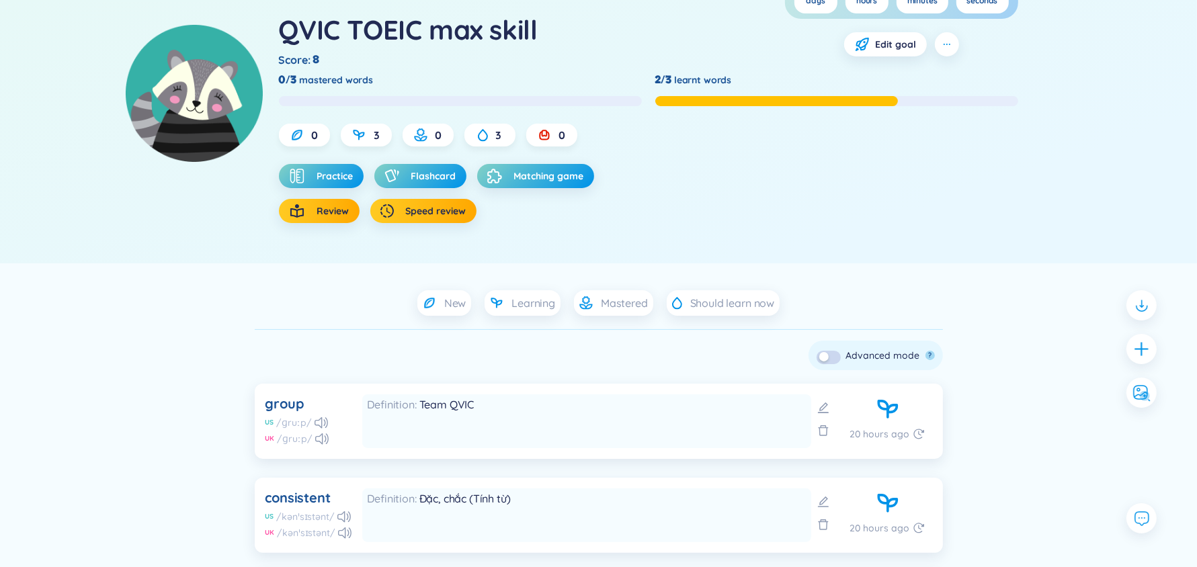
scroll to position [120, 0]
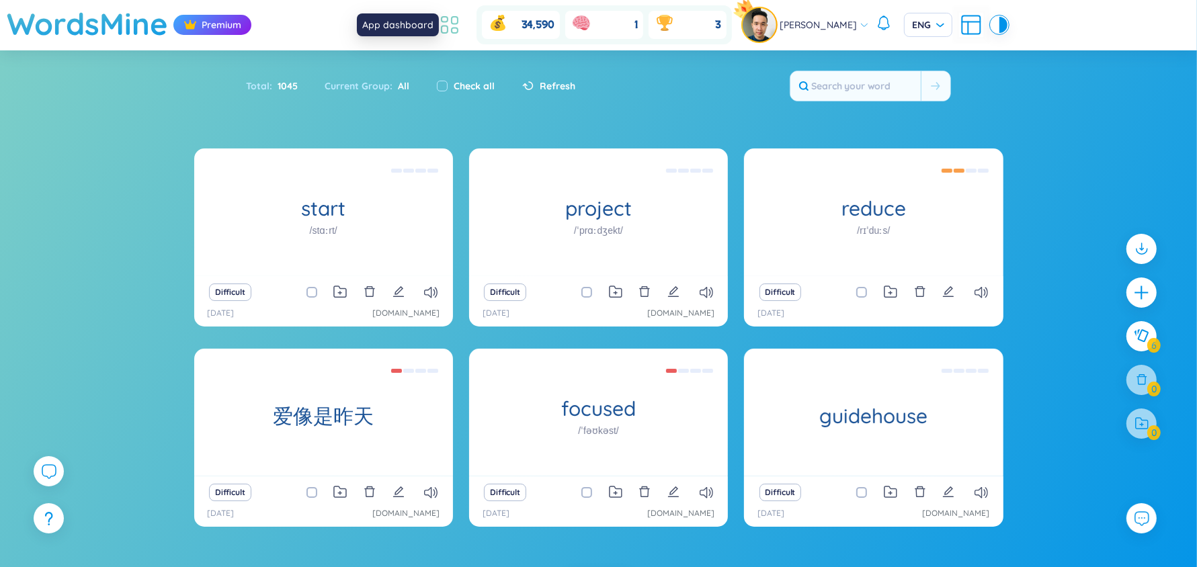
click at [462, 26] on icon at bounding box center [450, 25] width 24 height 24
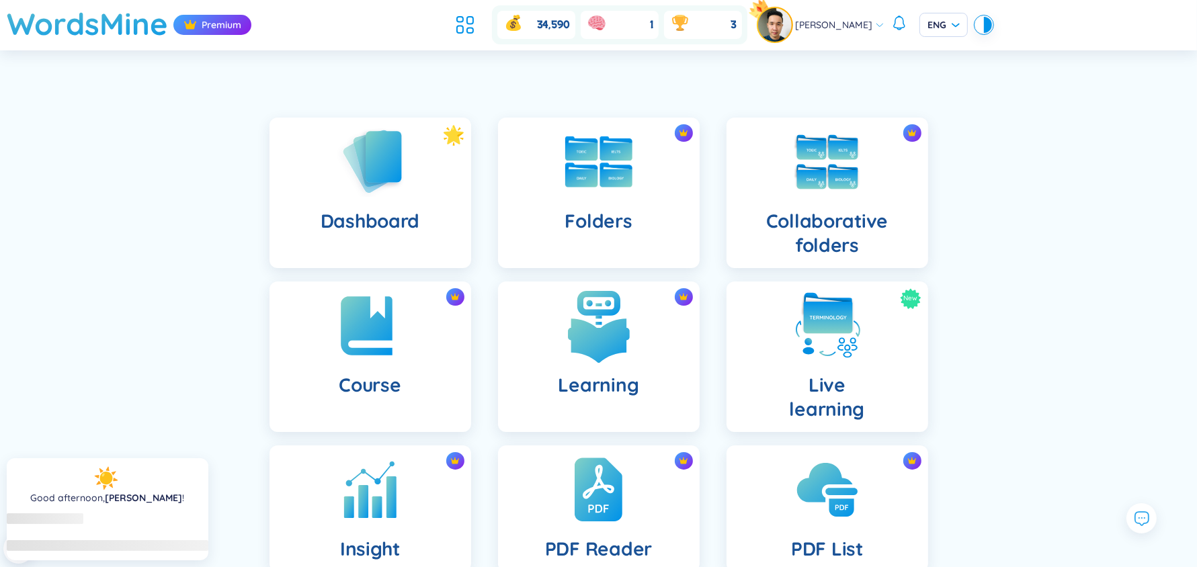
click at [605, 286] on div "Learning" at bounding box center [599, 357] width 202 height 151
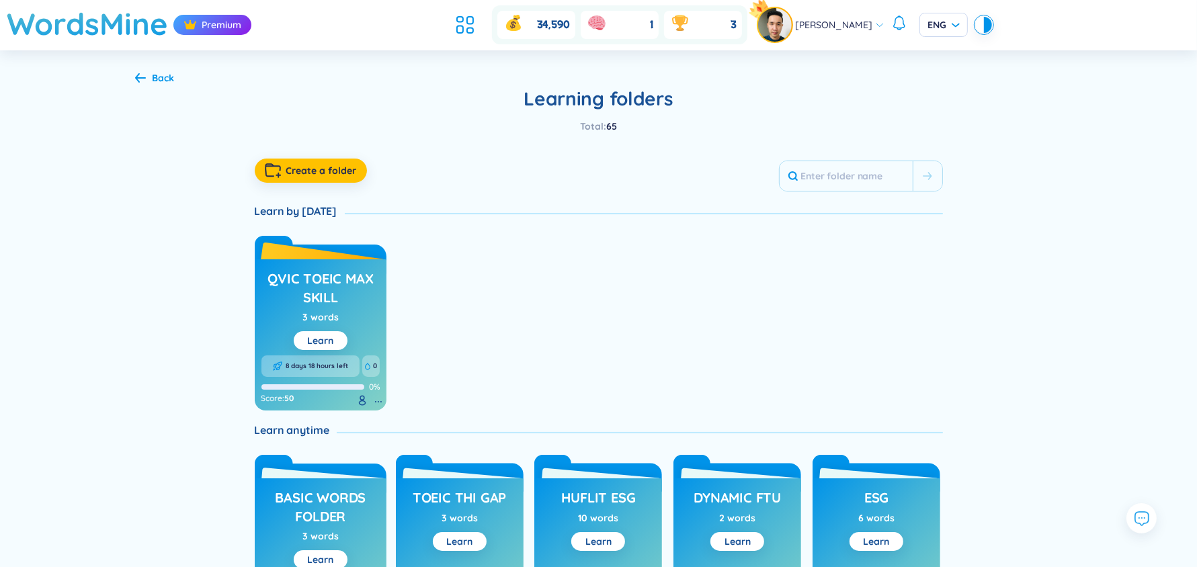
click at [370, 278] on h3 "QVIC TOEIC max skill" at bounding box center [321, 288] width 119 height 37
